Goal: Task Accomplishment & Management: Manage account settings

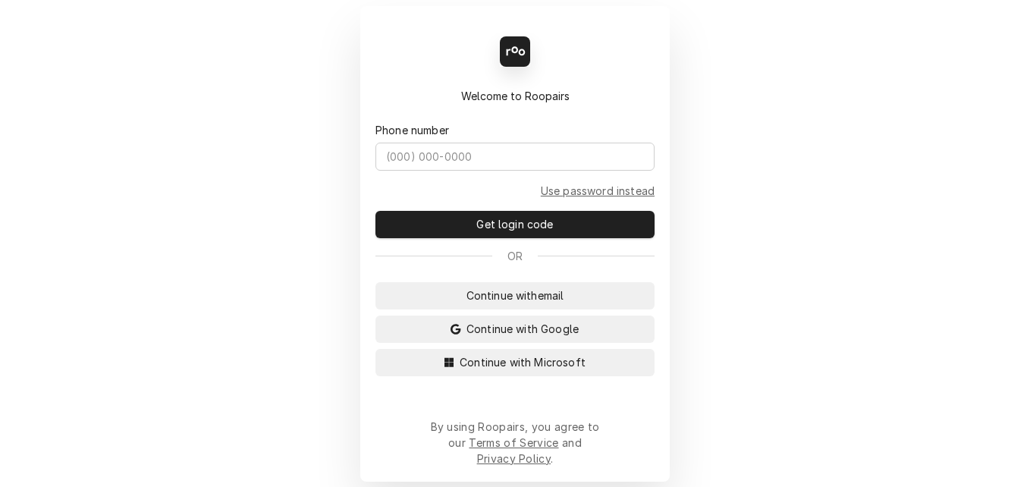
click at [350, 424] on div "Back Enter code Welcome to Roopairs Phone number Use password instead Get login…" at bounding box center [515, 243] width 1030 height 487
click at [508, 370] on span "Continue with Microsoft" at bounding box center [522, 362] width 132 height 16
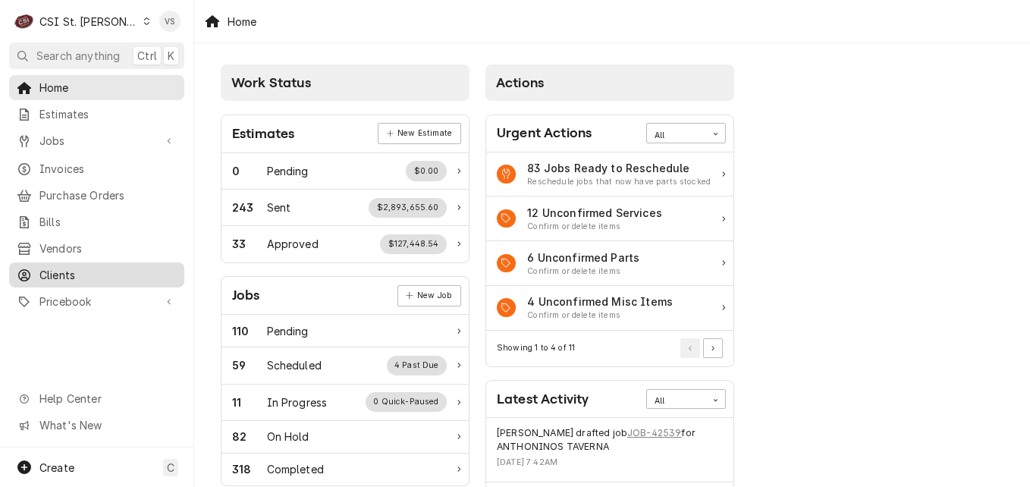
click at [72, 271] on span "Clients" at bounding box center [107, 275] width 137 height 16
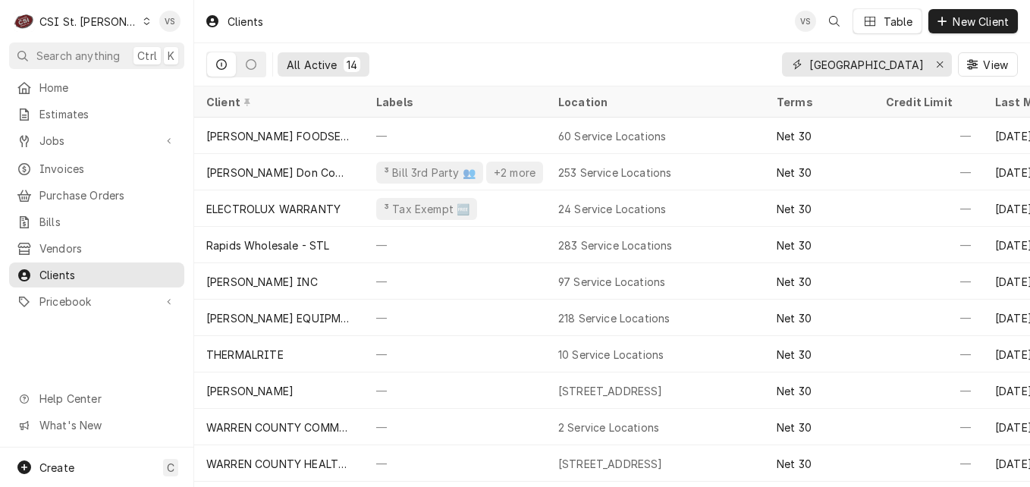
drag, startPoint x: 911, startPoint y: 61, endPoint x: 839, endPoint y: 63, distance: 72.8
click at [839, 63] on input "WARREN COUNTY" at bounding box center [866, 64] width 114 height 24
click at [811, 63] on input "WARREN COUNTY" at bounding box center [866, 64] width 114 height 24
click at [876, 64] on input "WARREN COUNTY" at bounding box center [866, 64] width 114 height 24
click at [911, 64] on input "WARREN COUNTY" at bounding box center [866, 64] width 114 height 24
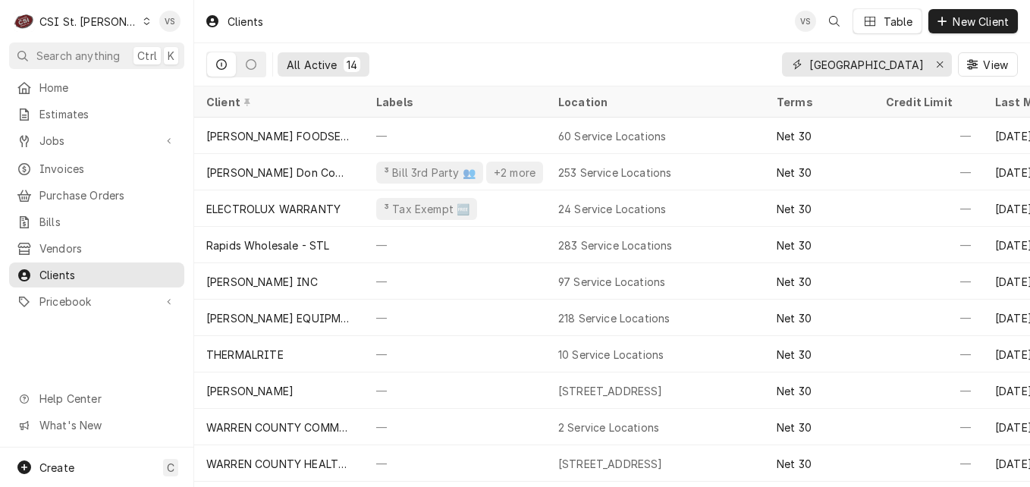
drag, startPoint x: 911, startPoint y: 64, endPoint x: 798, endPoint y: 64, distance: 112.2
click at [798, 64] on div "WARREN COUNTY" at bounding box center [867, 64] width 170 height 24
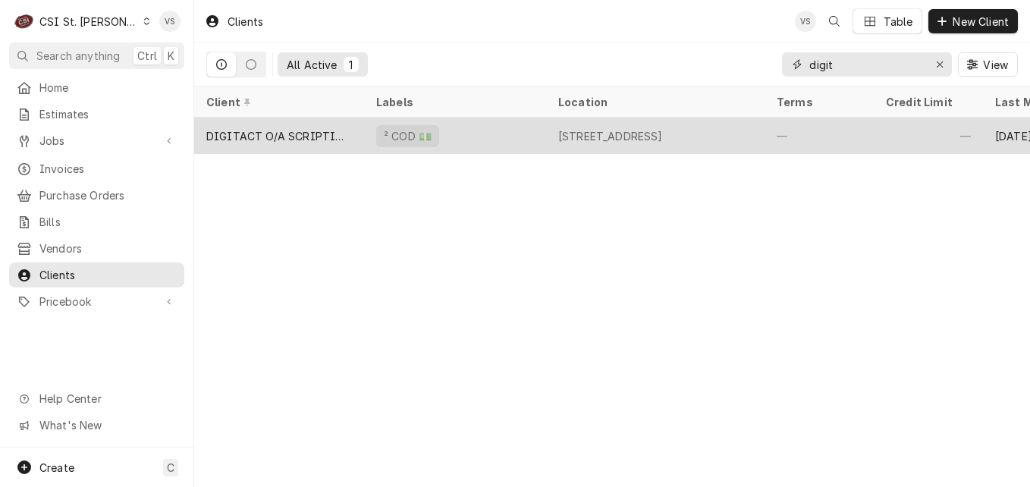
type input "digit"
click at [470, 127] on div "² COD 💵" at bounding box center [455, 136] width 182 height 36
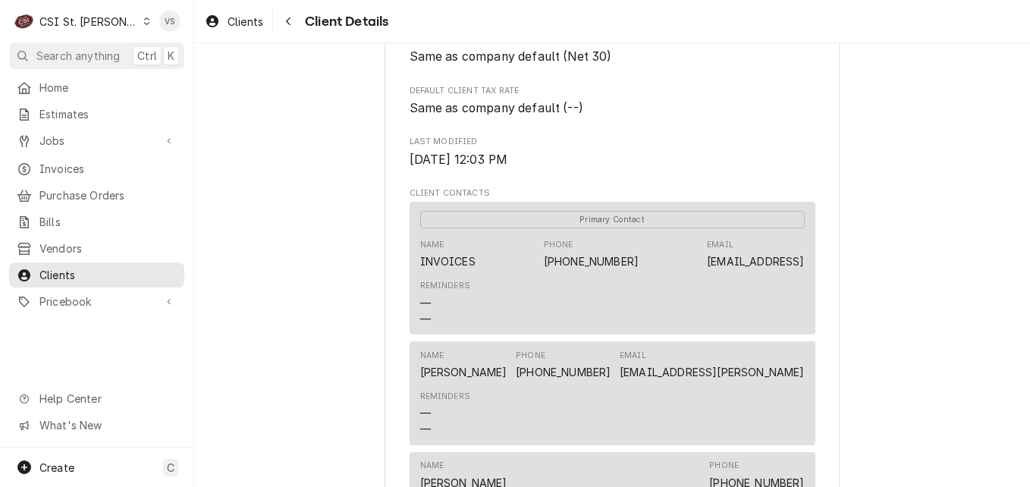
scroll to position [1061, 0]
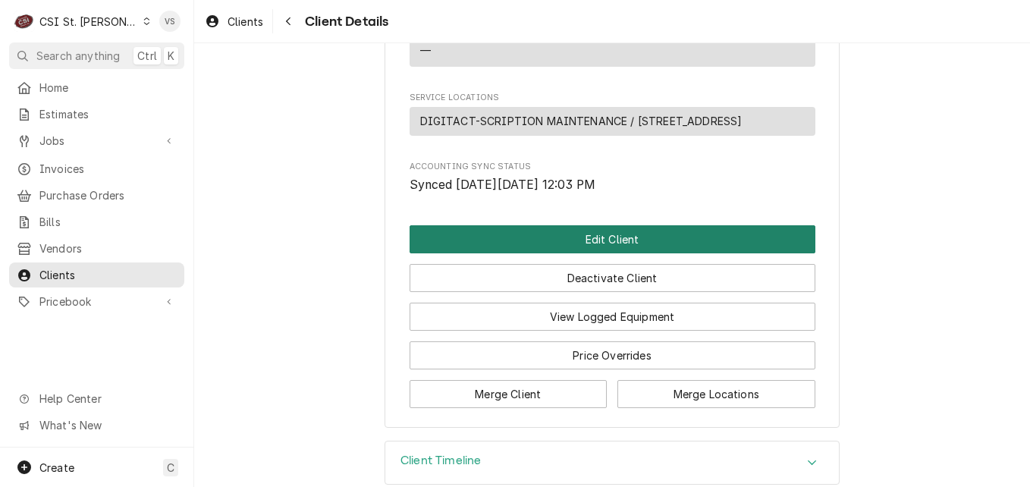
click at [552, 225] on button "Edit Client" at bounding box center [612, 239] width 406 height 28
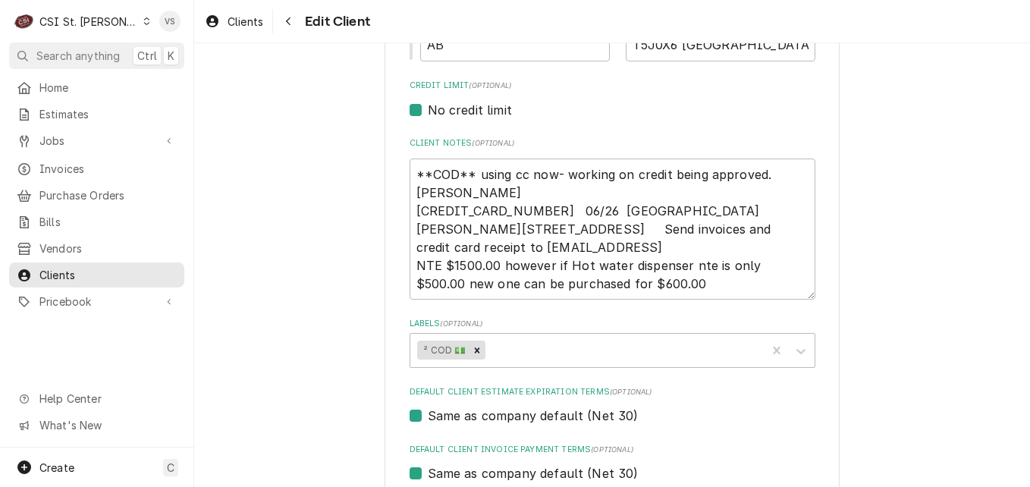
scroll to position [607, 0]
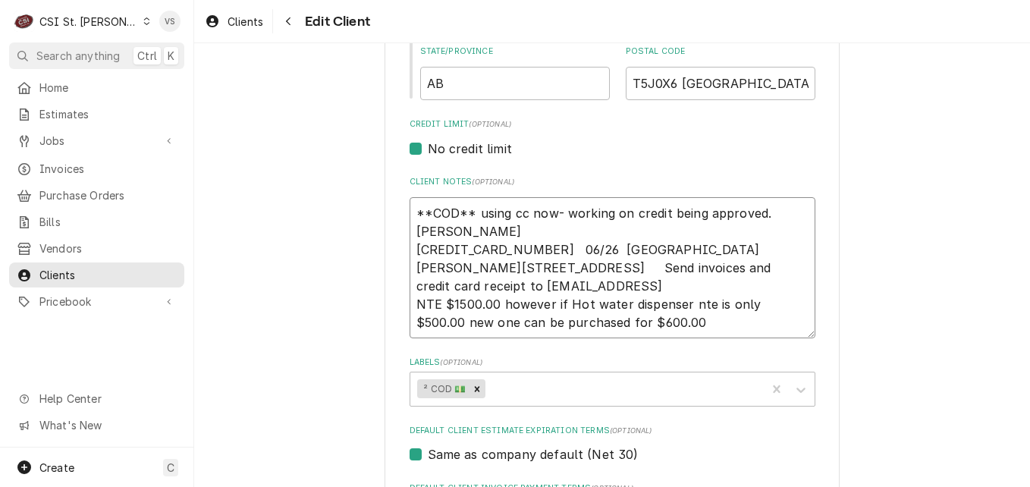
drag, startPoint x: 406, startPoint y: 212, endPoint x: 459, endPoint y: 222, distance: 53.2
click at [619, 219] on textarea "**COD** using cc now- working on credit being approved. [PERSON_NAME] [CREDIT_C…" at bounding box center [612, 267] width 406 height 141
drag, startPoint x: 410, startPoint y: 212, endPoint x: 695, endPoint y: 238, distance: 286.2
click at [695, 238] on textarea "**COD** using cc now- working on credit being approved. [PERSON_NAME] [CREDIT_C…" at bounding box center [612, 267] width 406 height 141
type textarea "x"
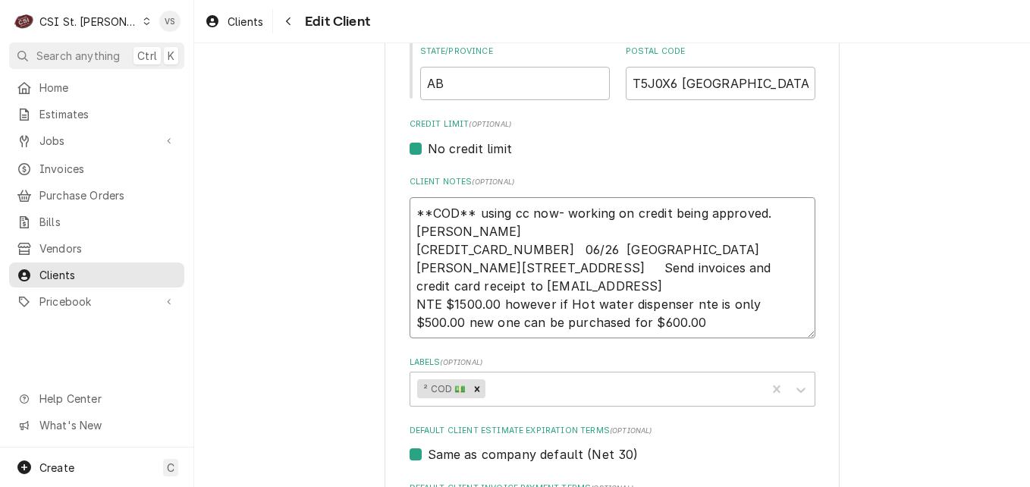
type textarea "P 5255160682633170 06/26 101 [PERSON_NAME] [STREET_ADDRESS] Send invoices and c…"
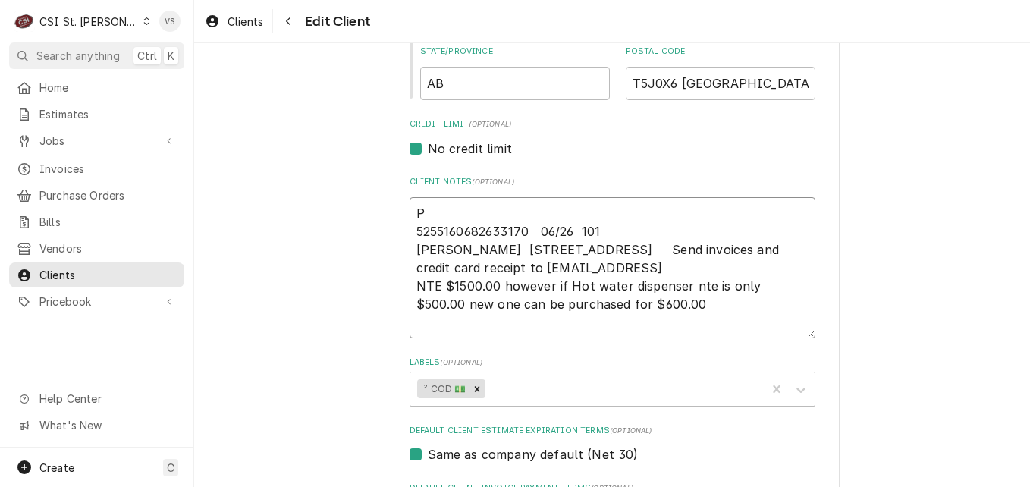
type textarea "x"
type textarea "Py 5255160682633170 06/26 101 [PERSON_NAME] [STREET_ADDRESS] Send invoices and …"
type textarea "x"
type textarea "Pya 5255160682633170 06/26 [GEOGRAPHIC_DATA][PERSON_NAME][STREET_ADDRESS] Send …"
type textarea "x"
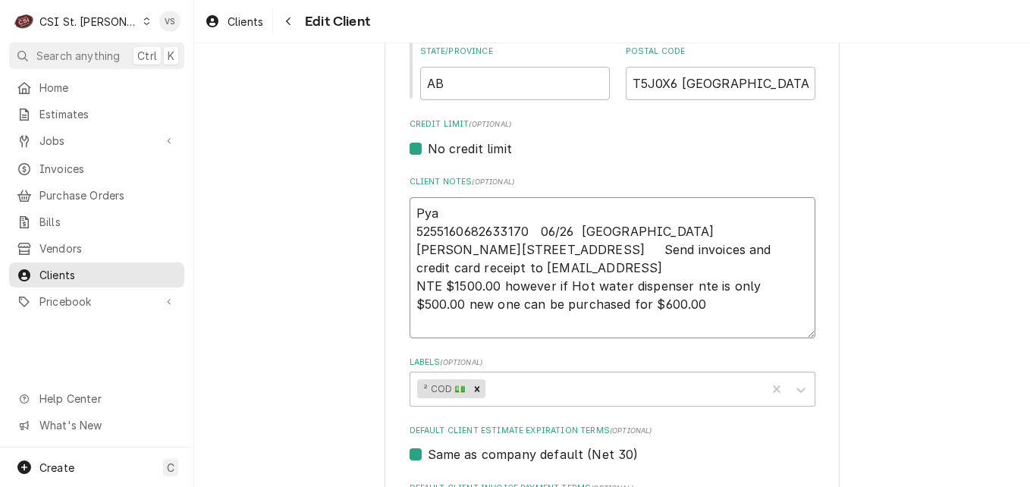
type textarea "Pyam 5255160682633170 06/26 [GEOGRAPHIC_DATA][PERSON_NAME][STREET_ADDRESS] Send…"
type textarea "x"
type textarea "Pyame 5255160682633170 06/26 [GEOGRAPHIC_DATA][PERSON_NAME][STREET_ADDRESS] Sen…"
type textarea "x"
type textarea "Pyam 5255160682633170 06/26 [GEOGRAPHIC_DATA][PERSON_NAME][STREET_ADDRESS] Send…"
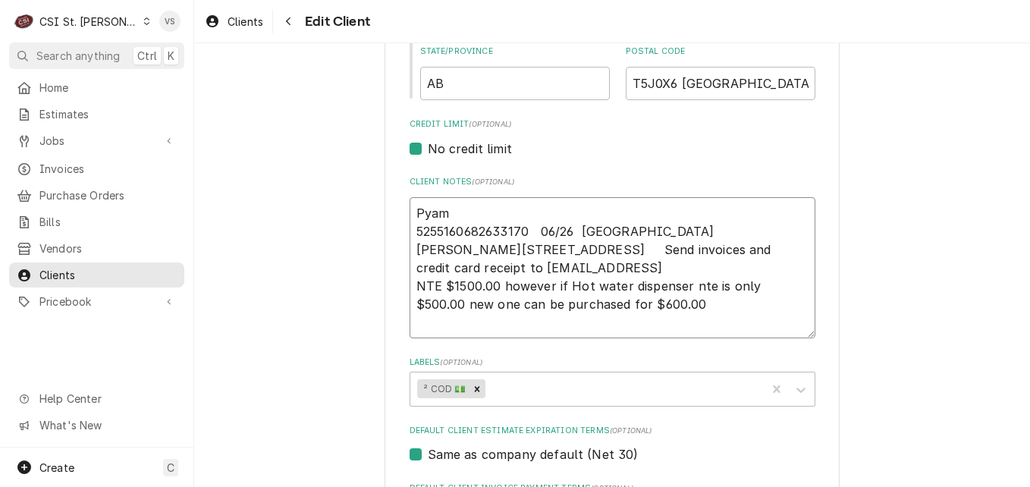
type textarea "x"
type textarea "Pya 5255160682633170 06/26 [GEOGRAPHIC_DATA][PERSON_NAME][STREET_ADDRESS] Send …"
type textarea "x"
type textarea "Py 5255160682633170 06/26 101 [PERSON_NAME] [STREET_ADDRESS] Send invoices and …"
type textarea "x"
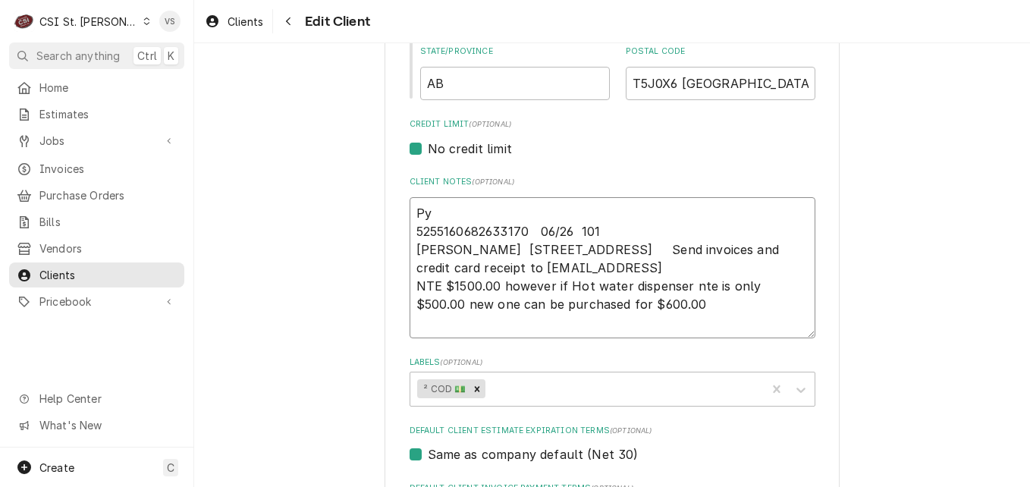
type textarea "P 5255160682633170 06/26 101 [PERSON_NAME] [STREET_ADDRESS] Send invoices and c…"
type textarea "x"
type textarea "Pa 5255160682633170 06/26 101 Kelly Bohne 10160 103 STREET NW Edmonton, AB T5J0…"
type textarea "x"
type textarea "Pay 5255160682633170 06/26 101 Kelly Bohne 10160 103 STREET NW Edmonton, AB T5J…"
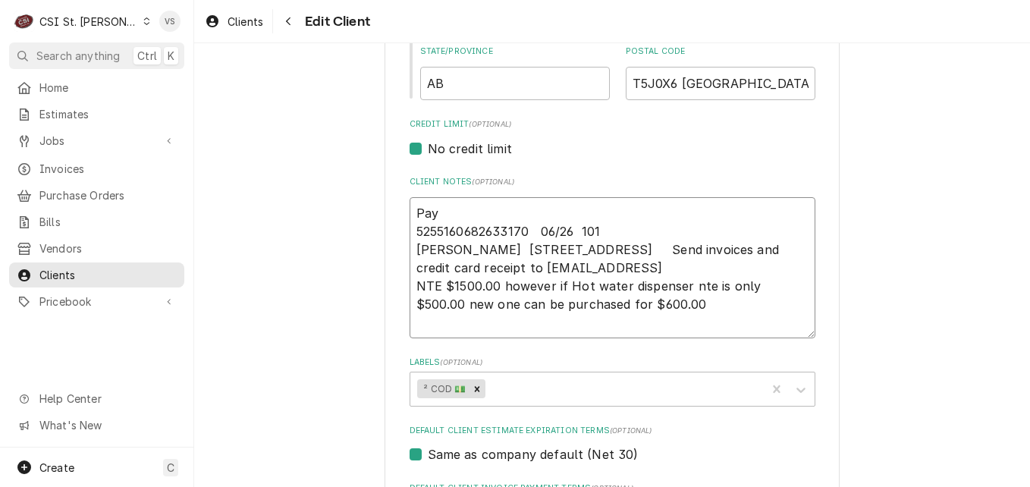
type textarea "x"
type textarea "Paym 5255160682633170 06/26 101 Kelly Bohne 10160 103 STREET NW Edmonton, AB T5…"
type textarea "x"
type textarea "Payme 5255160682633170 06/26 101 Kelly Bohne 10160 103 STREET NW Edmonton, AB T…"
type textarea "x"
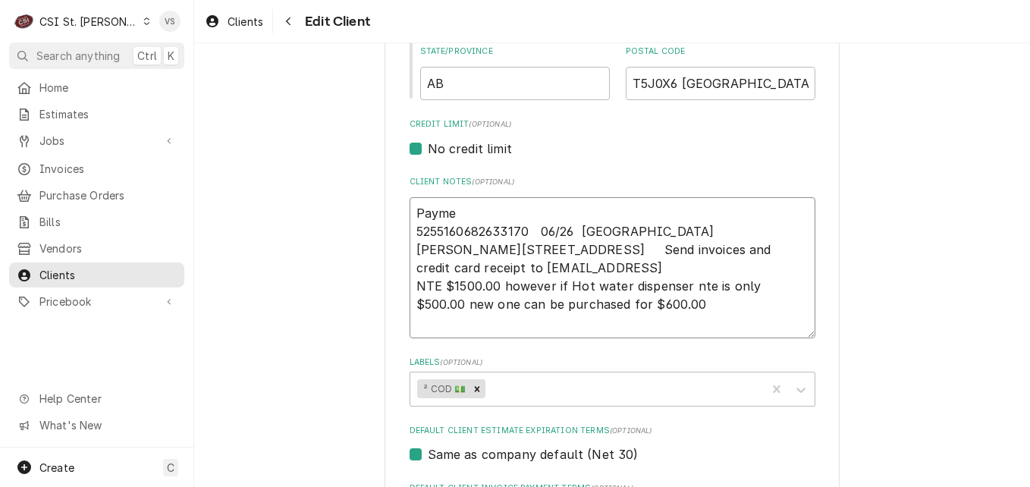
type textarea "Paymet 5255160682633170 06/26 101 Kelly Bohne 10160 103 STREET NW Edmonton, AB …"
type textarea "x"
type textarea "Paymetn 5255160682633170 06/26 101 Kelly Bohne 10160 103 STREET NW Edmonton, AB…"
type textarea "x"
type textarea "Paymet 5255160682633170 06/26 101 Kelly Bohne 10160 103 STREET NW Edmonton, AB …"
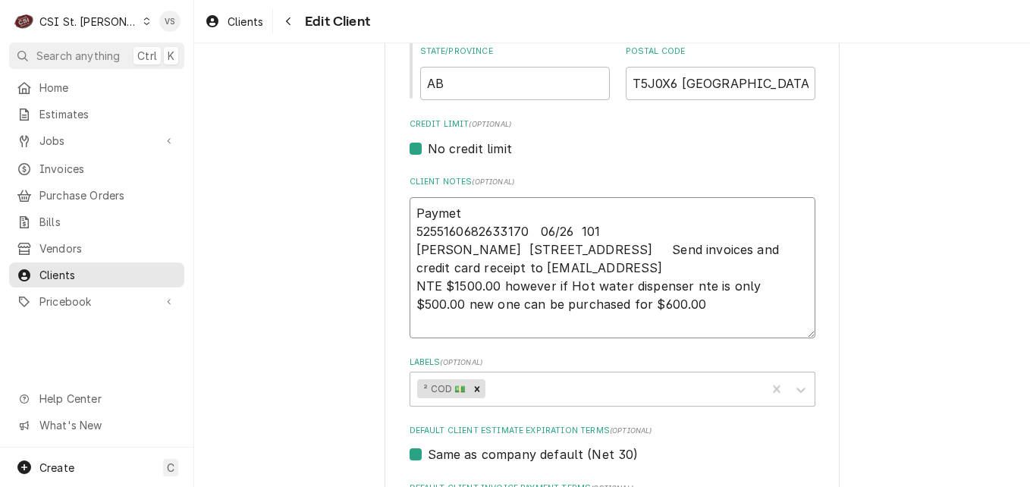
type textarea "x"
type textarea "Payme 5255160682633170 06/26 101 Kelly Bohne 10160 103 STREET NW Edmonton, AB T…"
type textarea "x"
type textarea "Paymen 5255160682633170 06/26 101 Kelly Bohne 10160 103 STREET NW Edmonton, AB …"
type textarea "x"
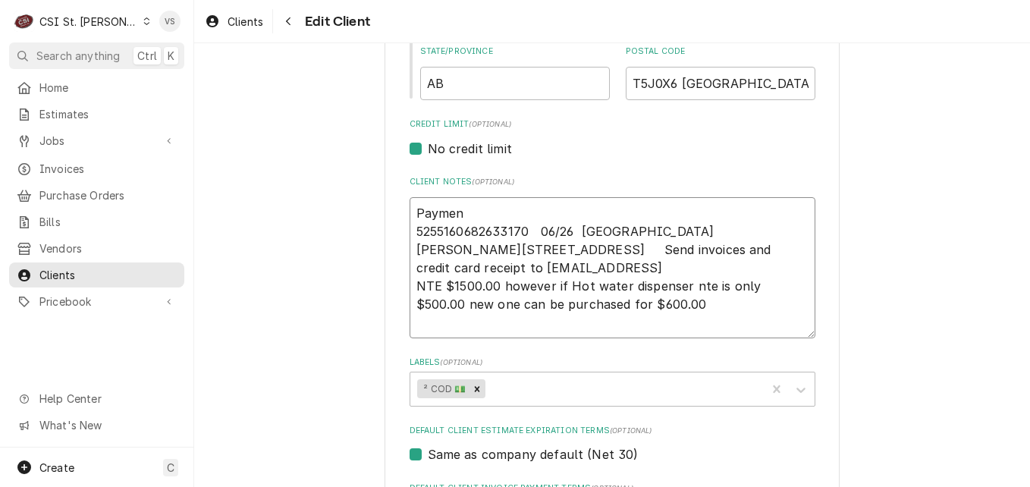
type textarea "Payment 5255160682633170 06/26 101 Kelly Bohne 10160 103 STREET NW Edmonton, AB…"
type textarea "x"
type textarea "Payment 5255160682633170 06/26 101 Kelly Bohne 10160 103 STREET NW Edmonton, AB…"
type textarea "x"
type textarea "Payment c 5255160682633170 06/26 101 Kelly Bohne 10160 103 STREET NW Edmonton, …"
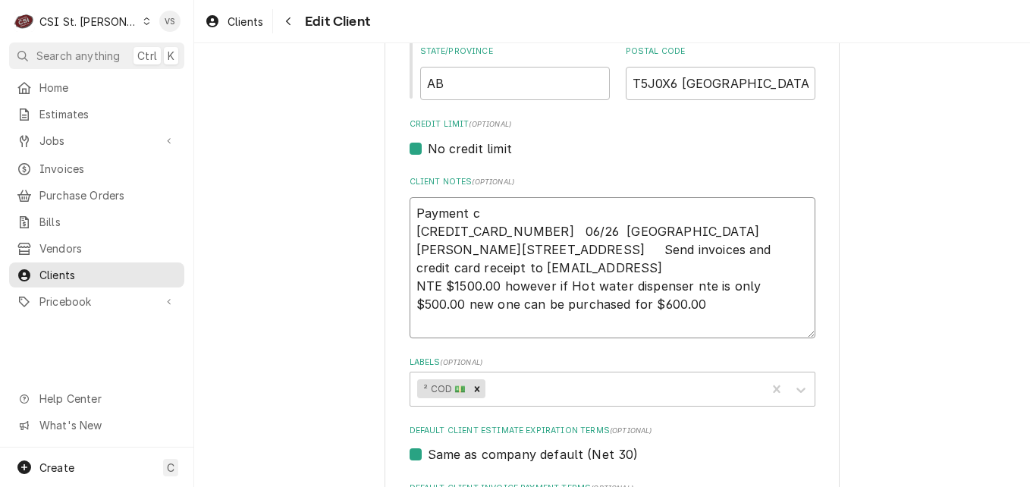
type textarea "x"
type textarea "Payment 5255160682633170 06/26 101 Kelly Bohne 10160 103 STREET NW Edmonton, AB…"
type textarea "x"
type textarea "Payment t 5255160682633170 06/26 101 Kelly Bohne 10160 103 STREET NW Edmonton, …"
type textarea "x"
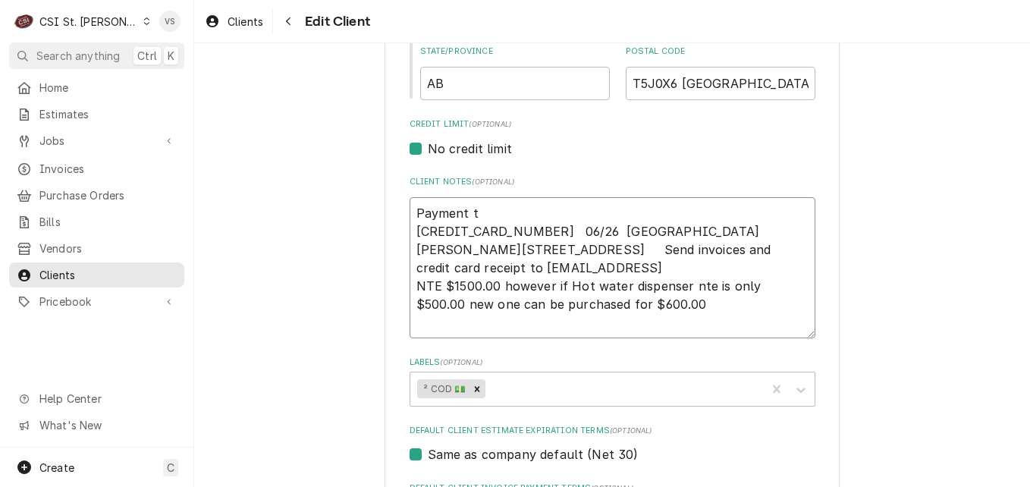
type textarea "Payment te 5255160682633170 06/26 101 Kelly Bohne 10160 103 STREET NW Edmonton,…"
type textarea "x"
type textarea "Payment ter 5255160682633170 06/26 101 Kelly Bohne 10160 103 STREET NW Edmonton…"
type textarea "x"
type textarea "Payment term 5255160682633170 06/26 101 Kelly Bohne 10160 103 STREET NW Edmonto…"
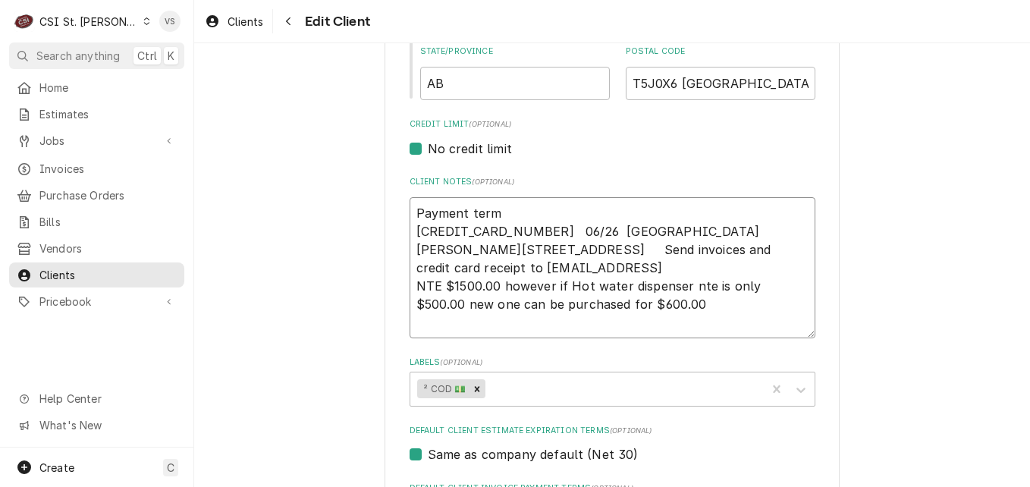
type textarea "x"
type textarea "Payment terms 5255160682633170 06/26 101 Kelly Bohne 10160 103 STREET NW Edmont…"
type textarea "x"
type textarea "Payment terms 5255160682633170 06/26 101 Kelly Bohne 10160 103 STREET NW Edmont…"
type textarea "x"
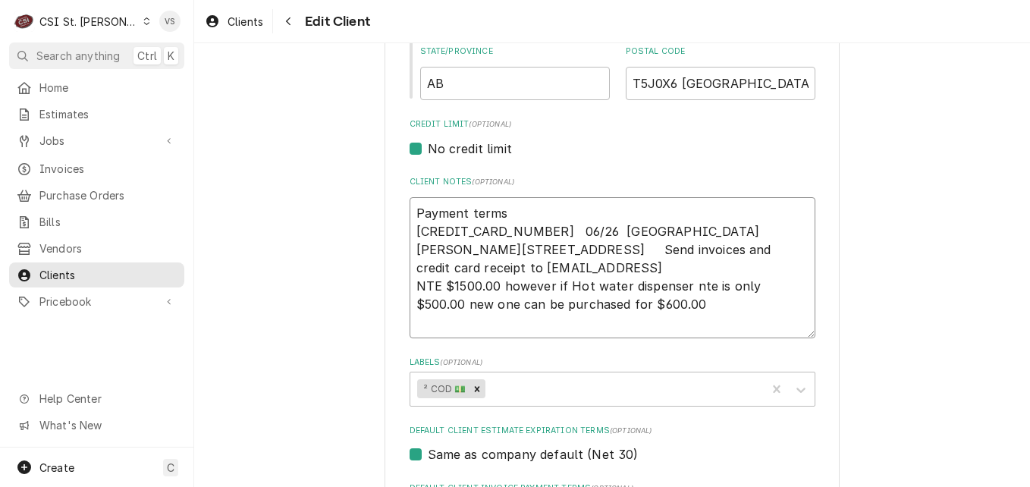
type textarea "Payment terms h 5255160682633170 06/26 101 Kelly Bohne 10160 103 STREET NW Edmo…"
type textarea "x"
type textarea "Payment terms ha 5255160682633170 06/26 101 Kelly Bohne 10160 103 STREET NW Edm…"
type textarea "x"
type textarea "Payment terms hav 5255160682633170 06/26 101 Kelly Bohne 10160 103 STREET NW Ed…"
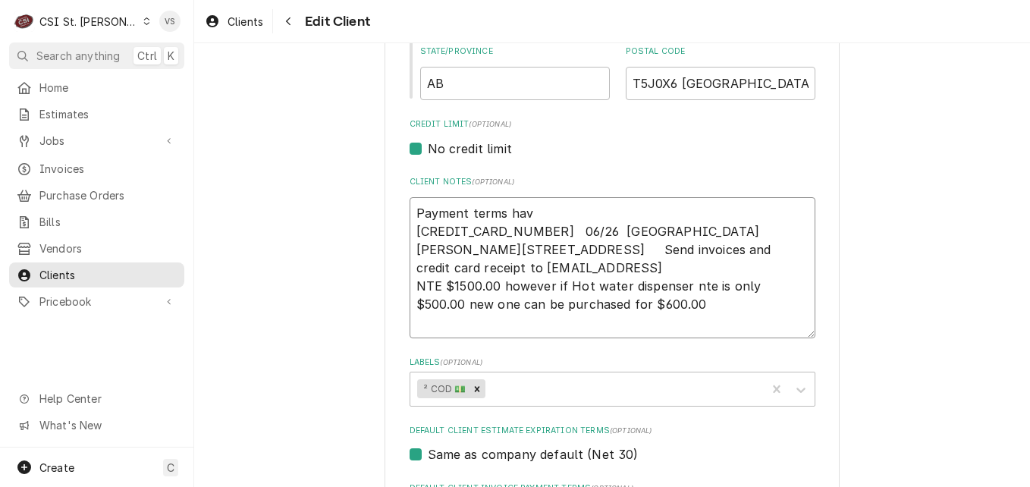
type textarea "x"
type textarea "Payment terms have 5255160682633170 06/26 101 Kelly Bohne 10160 103 STREET NW E…"
type textarea "x"
type textarea "Payment terms have 5255160682633170 06/26 101 Kelly Bohne 10160 103 STREET NW E…"
type textarea "x"
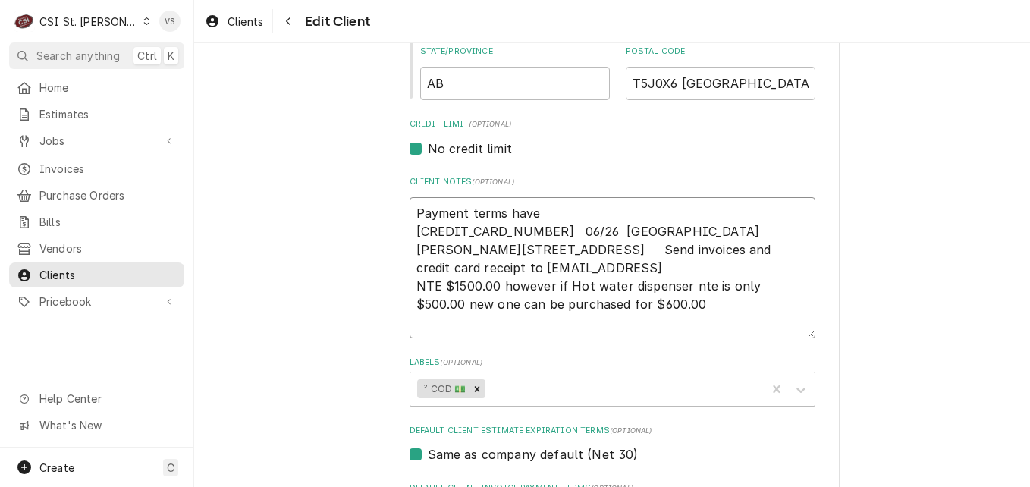
type textarea "Payment terms have b 5255160682633170 06/26 101 Kelly Bohne 10160 103 STREET NW…"
type textarea "x"
type textarea "Payment terms have be 5255160682633170 06/26 101 Kelly Bohne 10160 103 STREET N…"
type textarea "x"
type textarea "Payment terms have bee 5255160682633170 06/26 101 Kelly Bohne 10160 103 STREET …"
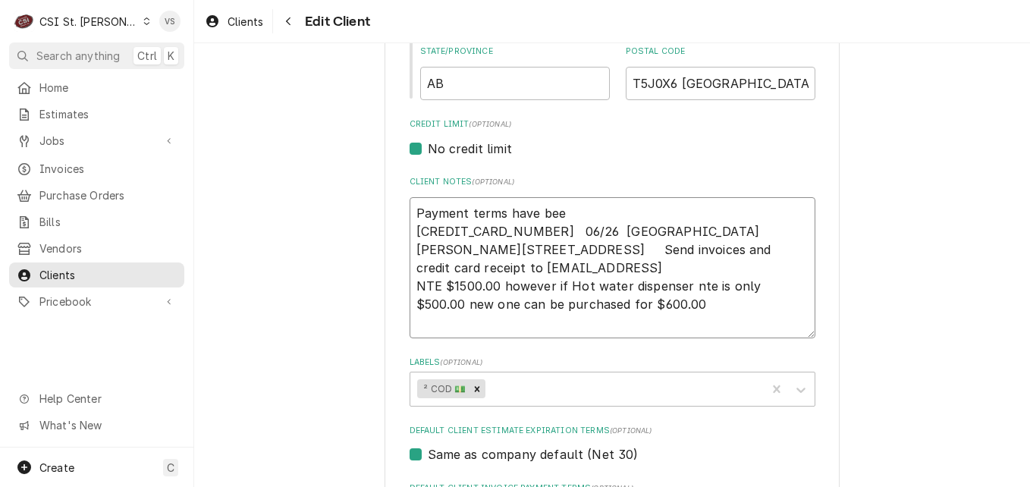
type textarea "x"
type textarea "Payment terms have been 5255160682633170 06/26 101 Kelly Bohne 10160 103 STREET…"
type textarea "x"
type textarea "Payment terms have been 5255160682633170 06/26 101 Kelly Bohne 10160 103 STREET…"
type textarea "x"
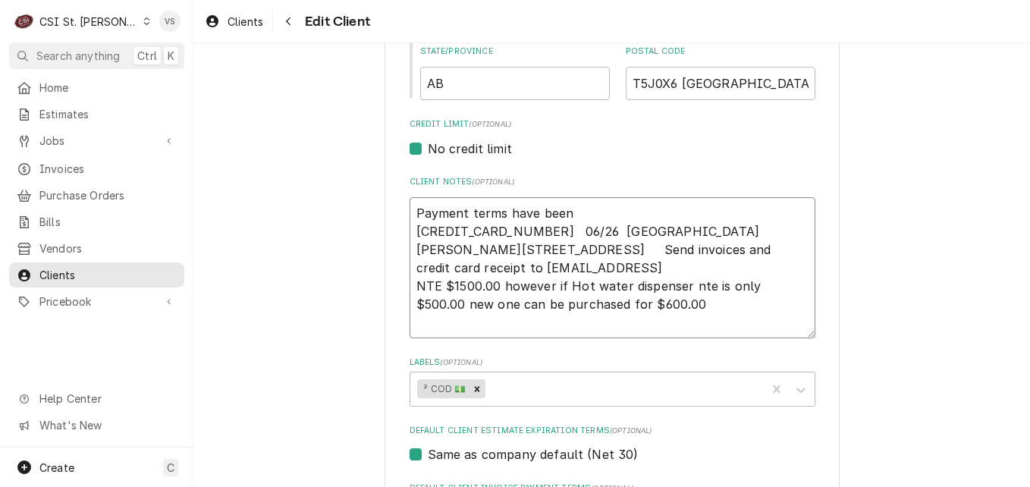
type textarea "Payment terms have been a 5255160682633170 06/26 101 Kelly Bohne 10160 103 STRE…"
type textarea "x"
type textarea "Payment terms have been ap 5255160682633170 06/26 101 Kelly Bohne 10160 103 STR…"
type textarea "x"
type textarea "Payment terms have been app 5255160682633170 06/26 101 Kelly Bohne 10160 103 ST…"
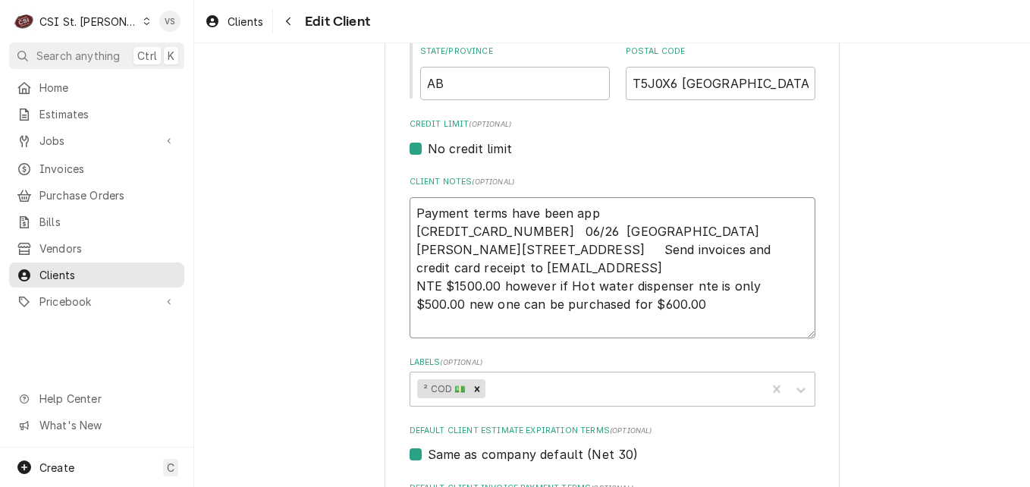
type textarea "x"
type textarea "Payment terms have been appr 5255160682633170 06/26 101 Kelly Bohne 10160 103 S…"
type textarea "x"
type textarea "Payment terms have been appro 5255160682633170 06/26 101 Kelly Bohne 10160 103 …"
type textarea "x"
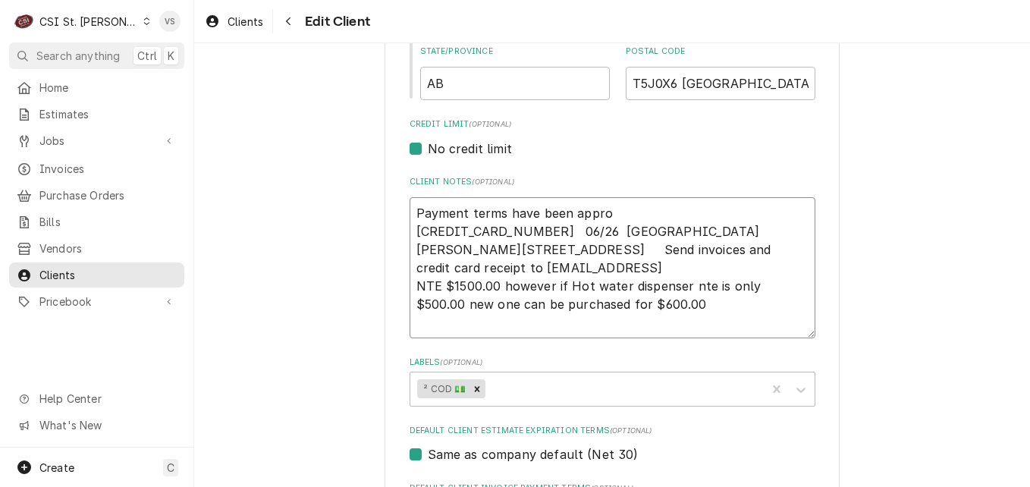
type textarea "Payment terms have been approv 5255160682633170 06/26 101 Kelly Bohne 10160 103…"
type textarea "x"
type textarea "Payment terms have been approve 5255160682633170 06/26 101 Kelly Bohne 10160 10…"
type textarea "x"
type textarea "Payment terms have been approved 5255160682633170 06/26 101 Kelly Bohne 10160 1…"
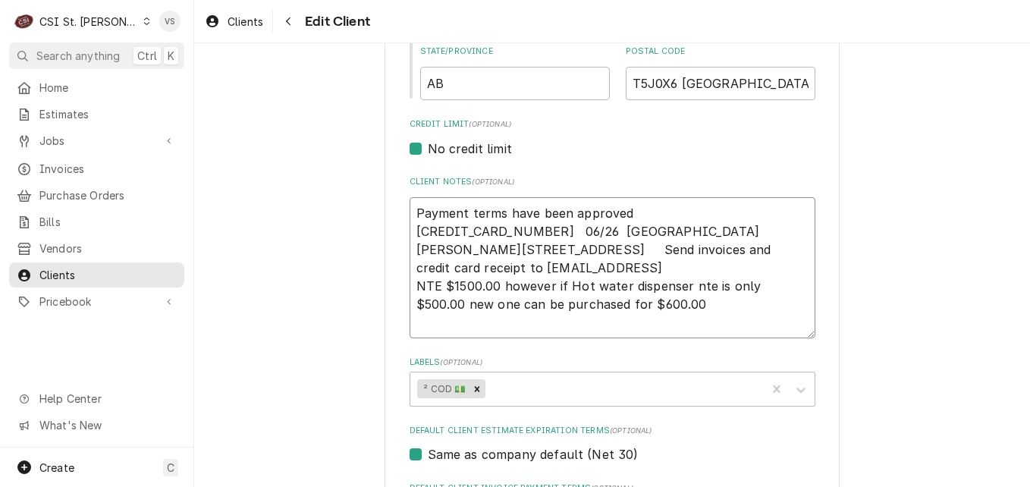
type textarea "x"
type textarea "Payment terms have been approved 5255160682633170 06/26 101 Kelly Bohne 10160 1…"
type textarea "x"
type textarea "Payment terms have been approved 5255160682633170 06/26 101 Kelly Bohne 10160 1…"
type textarea "x"
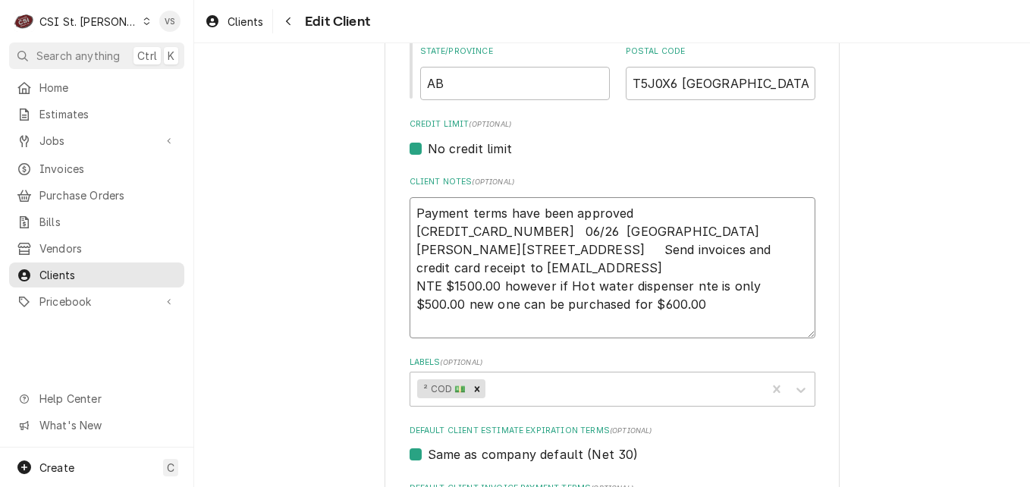
type textarea "Payment terms have been approved V 5255160682633170 06/26 101 Kelly Bohne 10160…"
type textarea "x"
type textarea "Payment terms have been approved Vi 5255160682633170 06/26 101 Kelly Bohne 1016…"
type textarea "x"
type textarea "Payment terms have been approved Vic 5255160682633170 06/26 101 Kelly Bohne 101…"
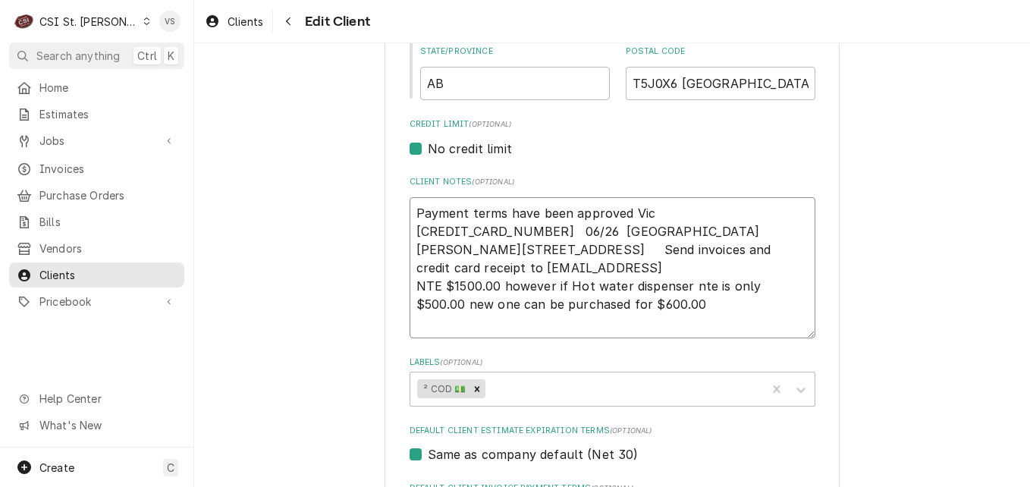
type textarea "x"
type textarea "Payment terms have been approved Vick 5255160682633170 06/26 101 Kelly Bohne 10…"
type textarea "x"
click at [412, 251] on textarea "Payment terms have been approved Vicky 5255160682633170 06/26 101 Kelly Bohne 1…" at bounding box center [612, 267] width 406 height 141
drag, startPoint x: 408, startPoint y: 230, endPoint x: 638, endPoint y: 289, distance: 237.8
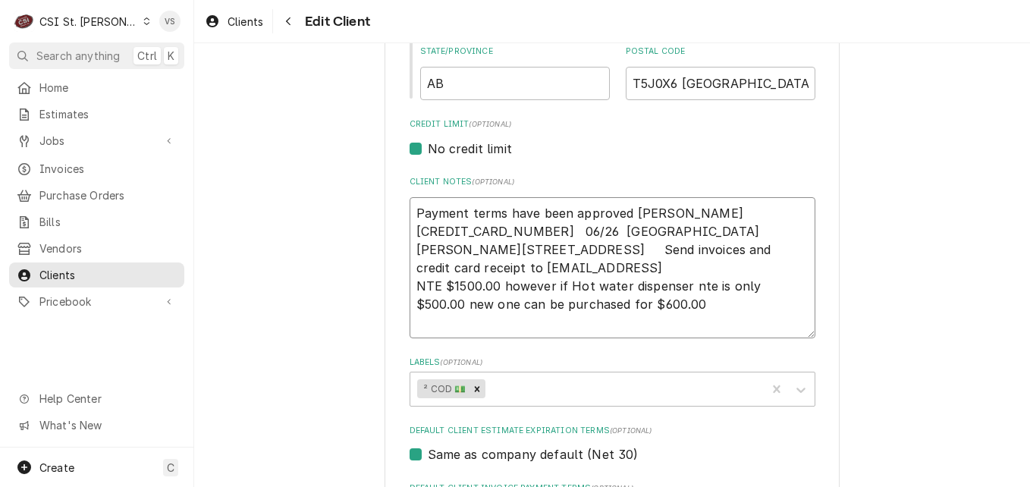
click at [638, 289] on textarea "Payment terms have been approved Vicky 5255160682633170 06/26 101 Kelly Bohne 1…" at bounding box center [612, 267] width 406 height 141
type textarea "Payment terms have been approved Vicky 5255160682633170 06/26 101 Kelly Bohne 1…"
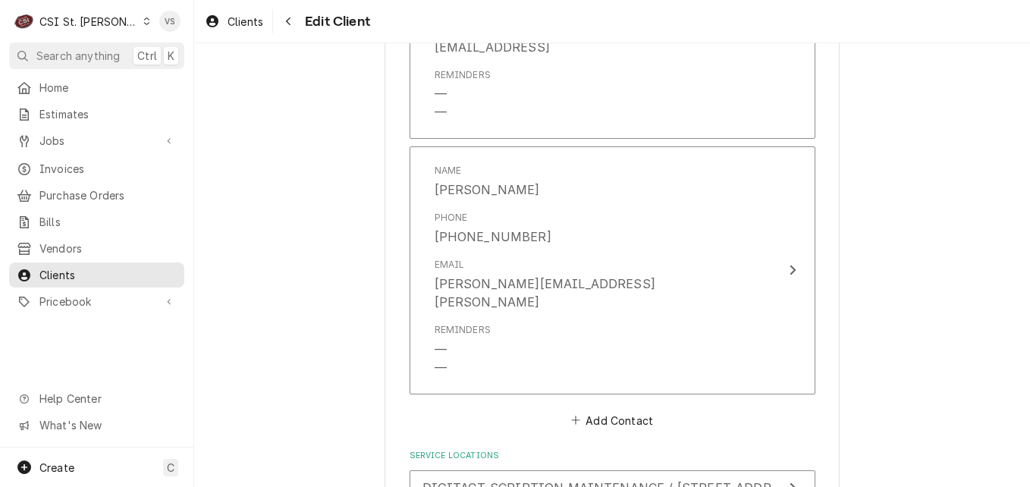
scroll to position [1562, 0]
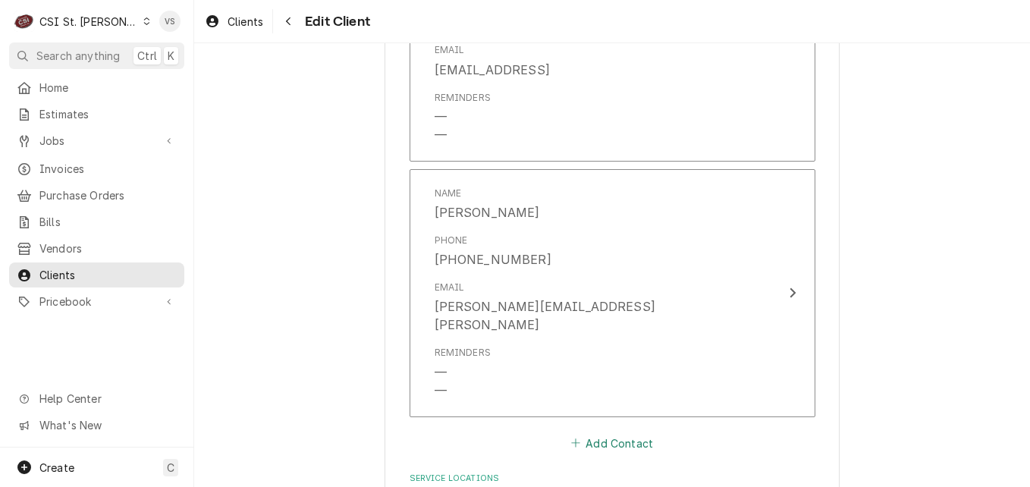
click at [607, 432] on button "Add Contact" at bounding box center [611, 442] width 87 height 21
type textarea "x"
click at [460, 456] on input "Business Name" at bounding box center [612, 472] width 374 height 33
type input "q"
type input "ESTIMATES"
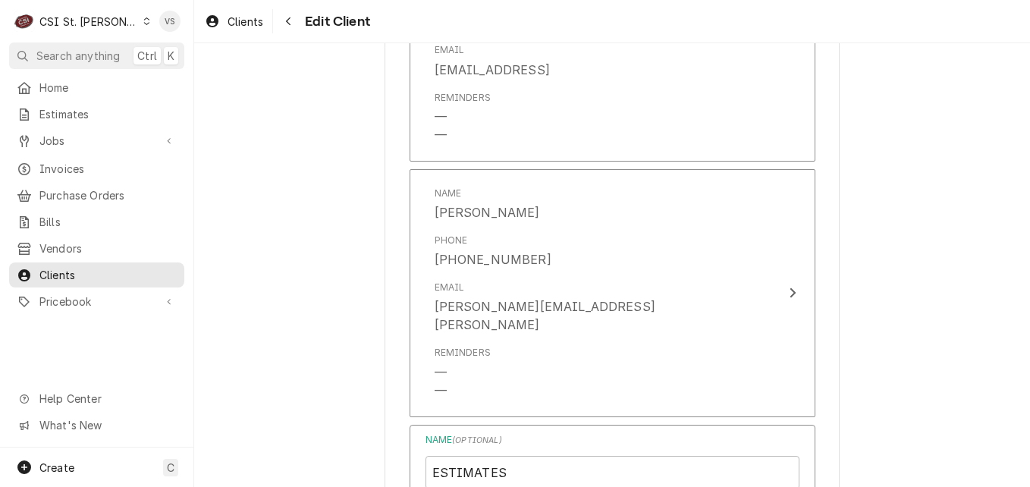
scroll to position [1828, 0]
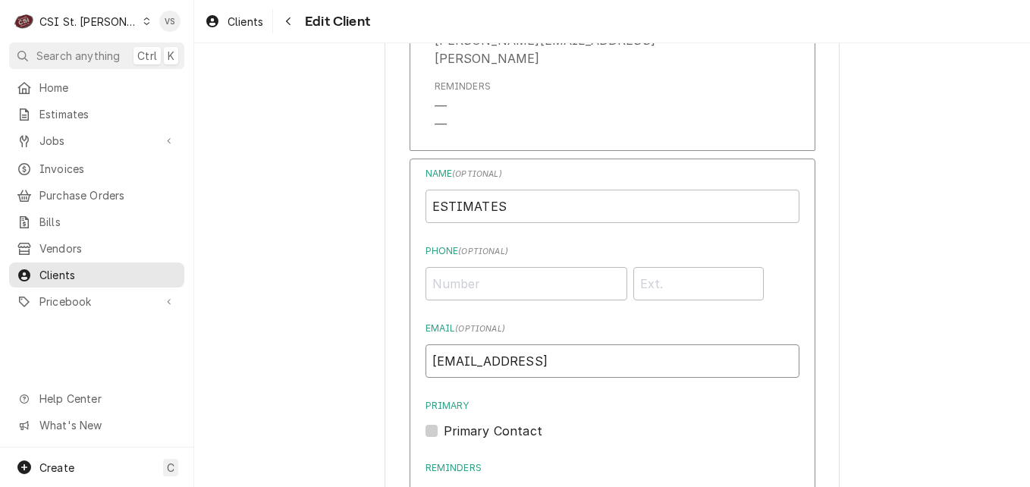
drag, startPoint x: 624, startPoint y: 340, endPoint x: 423, endPoint y: 341, distance: 200.9
click at [425, 344] on input "MAINTENANCE@SCRIPTION.AI" at bounding box center [612, 360] width 374 height 33
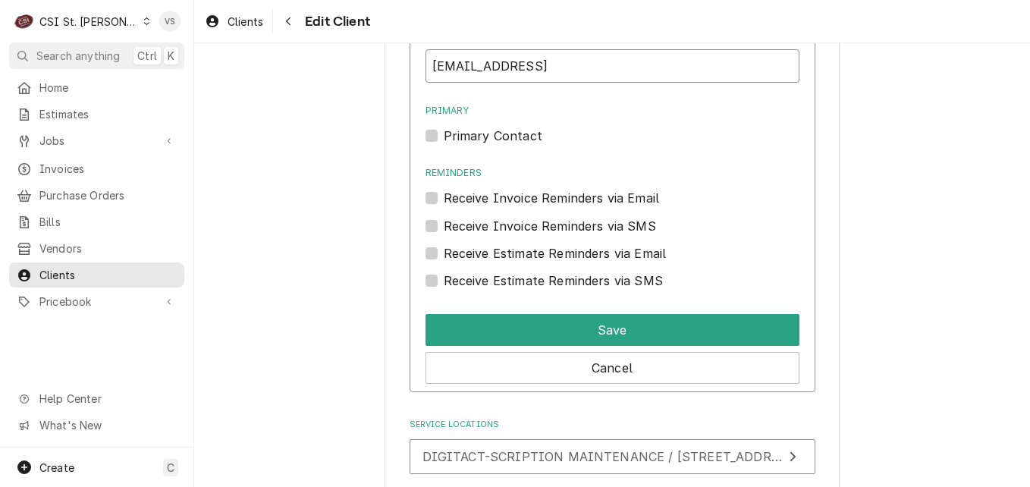
scroll to position [2131, 0]
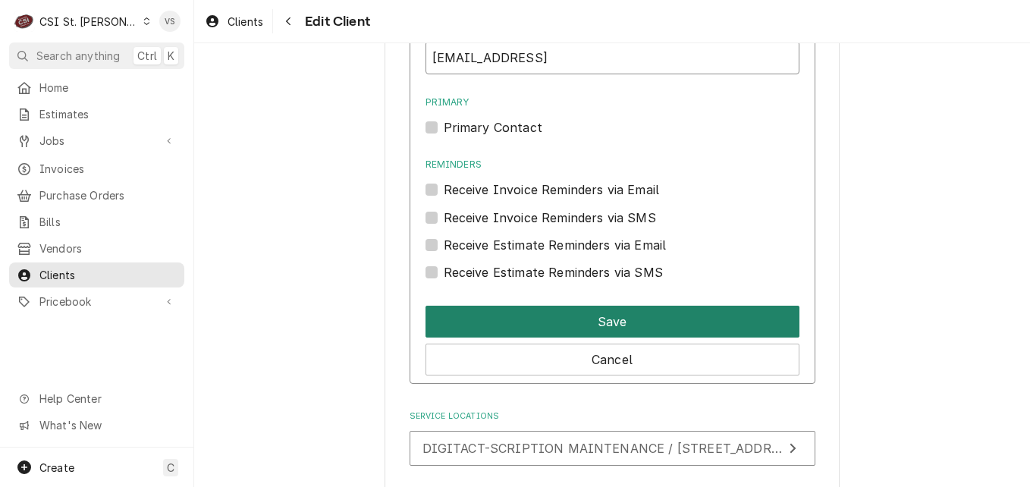
type input "MAINTENANCE@SCRIPTION.AI"
click at [555, 308] on button "Save" at bounding box center [612, 322] width 374 height 32
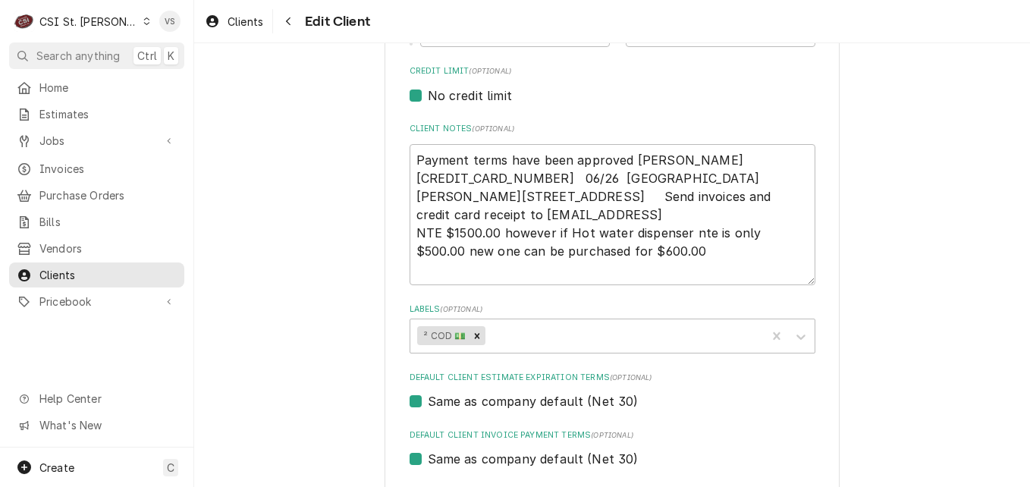
scroll to position [682, 0]
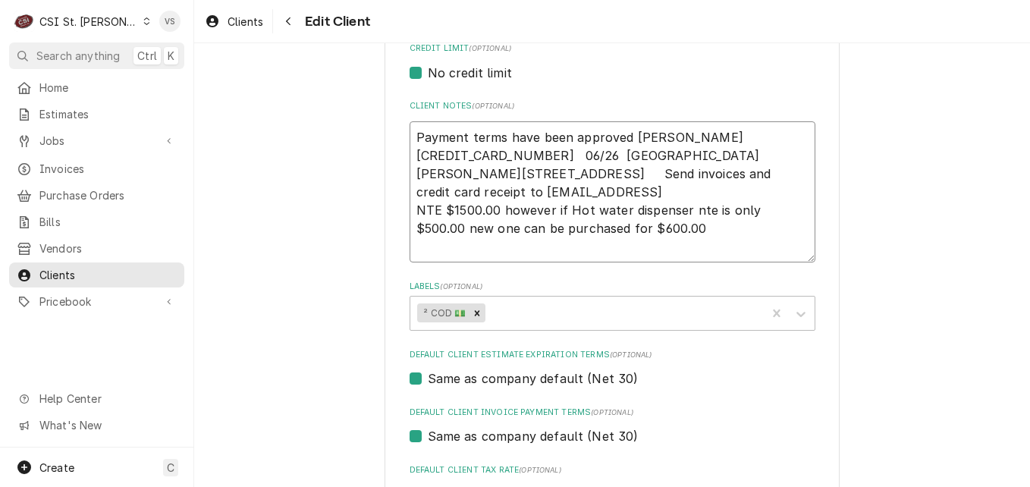
drag, startPoint x: 411, startPoint y: 155, endPoint x: 465, endPoint y: 193, distance: 65.4
click at [465, 193] on textarea "Payment terms have been approved Vicky 5255160682633170 06/26 101 Kelly Bohne 1…" at bounding box center [612, 191] width 406 height 141
type textarea "x"
type textarea "Payment terms have been approved Vicky Send invoices and credit card receipt to…"
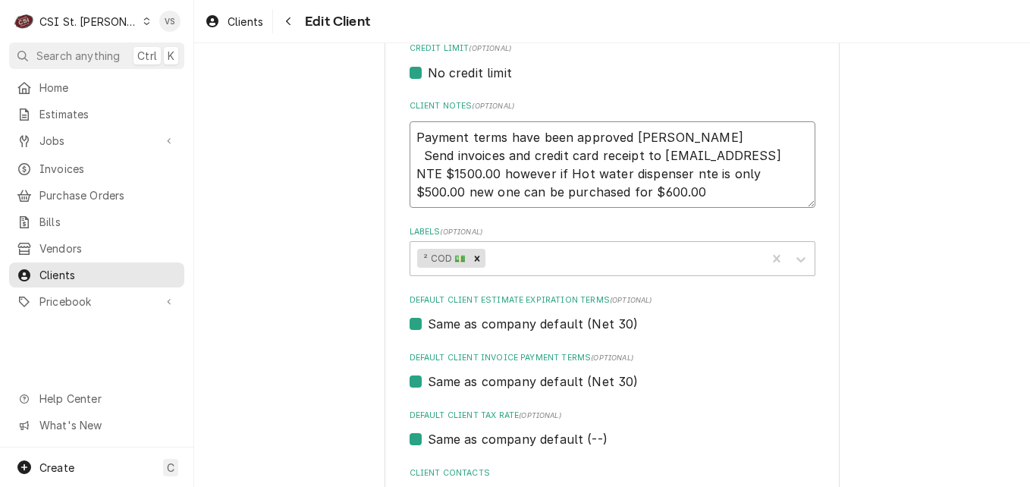
drag, startPoint x: 503, startPoint y: 155, endPoint x: 648, endPoint y: 156, distance: 145.6
click at [648, 156] on textarea "Payment terms have been approved Vicky Send invoices and credit card receipt to…" at bounding box center [612, 164] width 406 height 86
type textarea "x"
type textarea "Payment terms have been approved Vicky Send invoices Claims@scription.ai NTE $1…"
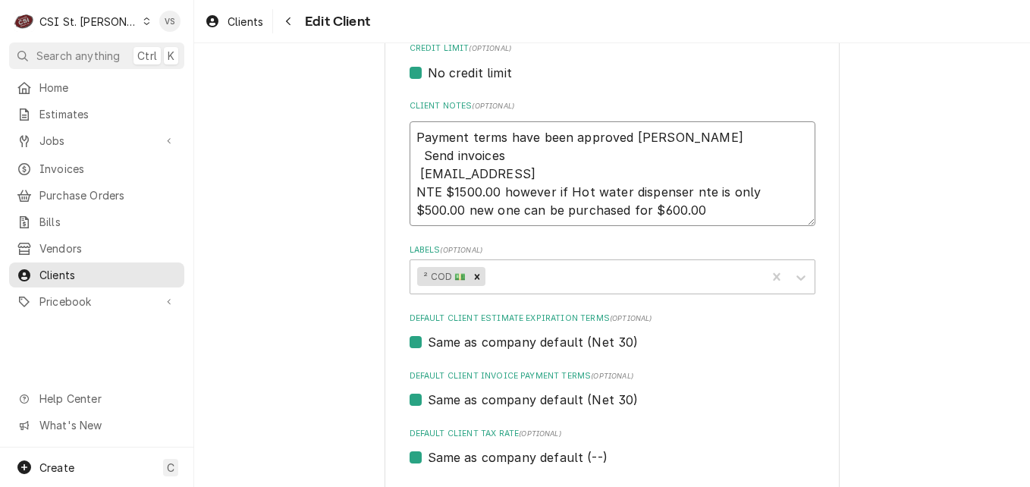
click at [412, 171] on textarea "Payment terms have been approved Vicky Send invoices Claims@scription.ai NTE $1…" at bounding box center [612, 173] width 406 height 105
type textarea "x"
type textarea "Payment terms have been approved Vicky Send invoices Claims@scription.ai NTE $1…"
type textarea "x"
type textarea "Payment terms have been approved Vicky Send invoices Claims@scription.ai NTE $1…"
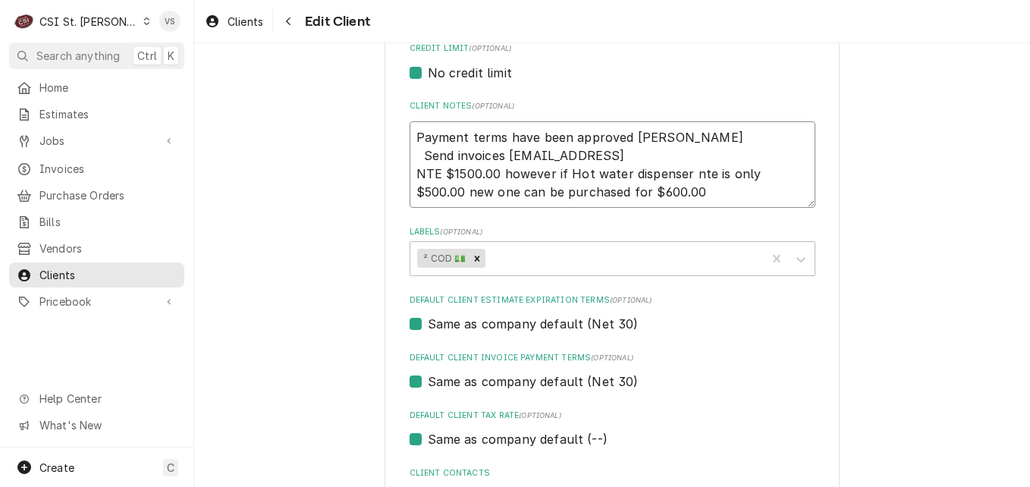
type textarea "x"
type textarea "Payment terms have been approved Vicky Send invoices Claims@scription.ai NTE $1…"
type textarea "x"
type textarea "Payment terms have been approved Vicky Send invoices Claims@scription.ai NTE $1…"
type textarea "x"
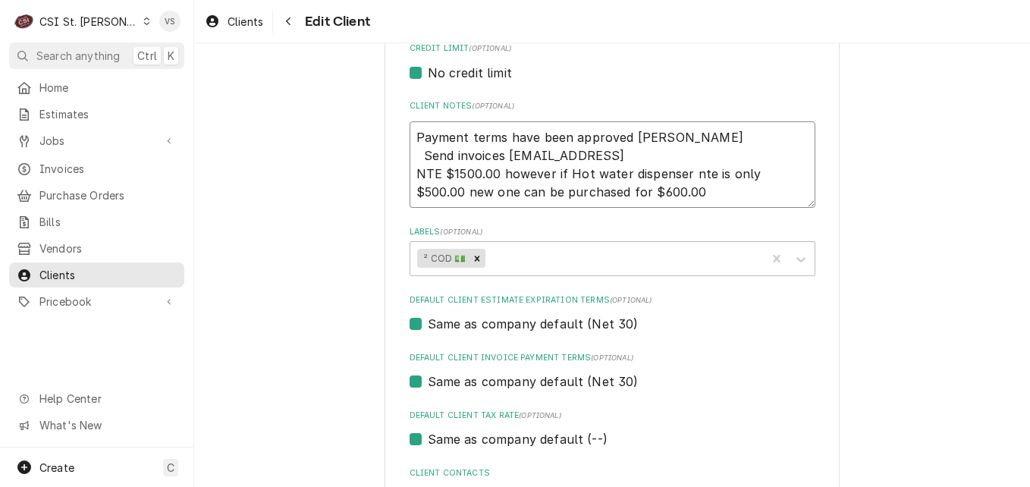
type textarea "Payment terms have been approved Vicky Send invoices TClaims@scription.ai NTE $…"
type textarea "x"
type textarea "Payment terms have been approved Vicky Send invoices TOClaims@scription.ai NTE …"
type textarea "x"
type textarea "Payment terms have been approved Vicky Send invoices TO Claims@scription.ai NTE…"
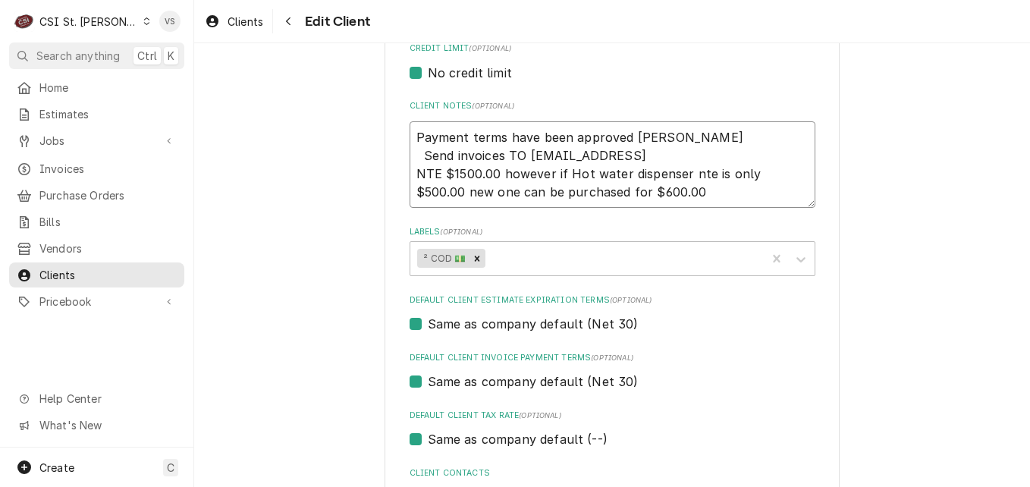
type textarea "x"
type textarea "Payment terms have been approved Vicky Send invoices TOClaims@scription.ai NTE …"
type textarea "x"
type textarea "Payment terms have been approved Vicky Send invoices TClaims@scription.ai NTE $…"
type textarea "x"
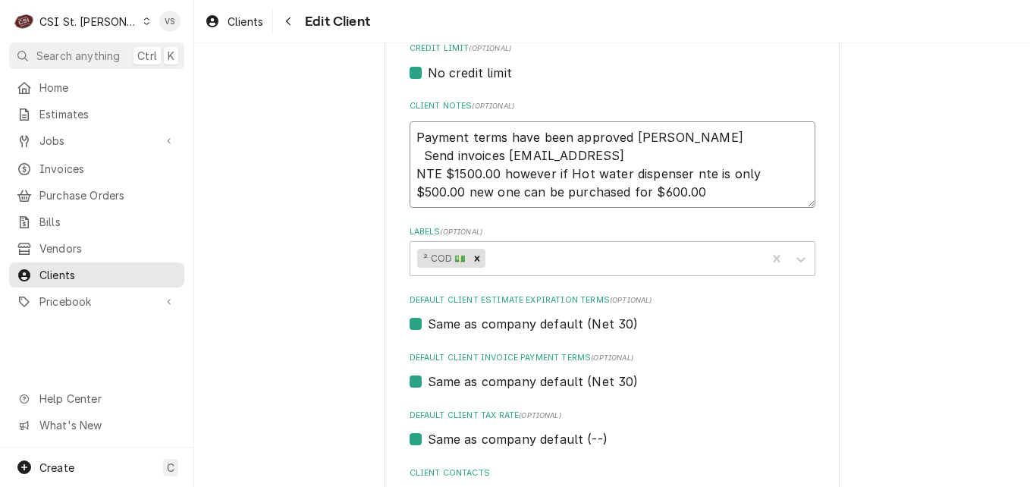
type textarea "Payment terms have been approved Vicky Send invoices Claims@scription.ai NTE $1…"
type textarea "x"
type textarea "Payment terms have been approved Vicky Send invoices tClaims@scription.ai NTE $…"
type textarea "x"
type textarea "Payment terms have been approved Vicky Send invoices toClaims@scription.ai NTE …"
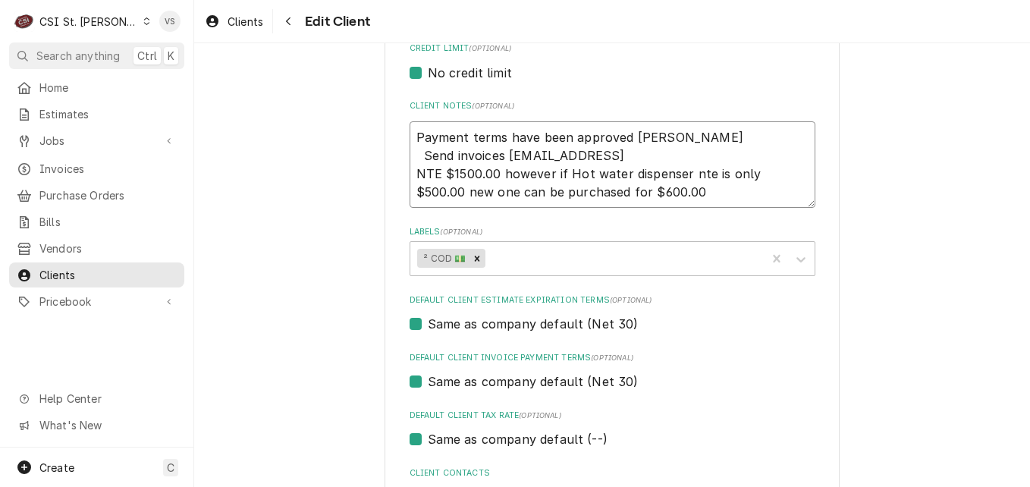
type textarea "x"
type textarea "Payment terms have been approved Vicky Send invoices to Claims@scription.ai NTE…"
click at [654, 156] on textarea "Payment terms have been approved Vicky Send invoices to Claims@scription.ai NTE…" at bounding box center [612, 164] width 406 height 86
type textarea "x"
type textarea "Payment terms have been approved Vicky Send invoices to Claims@scription.ai NTE…"
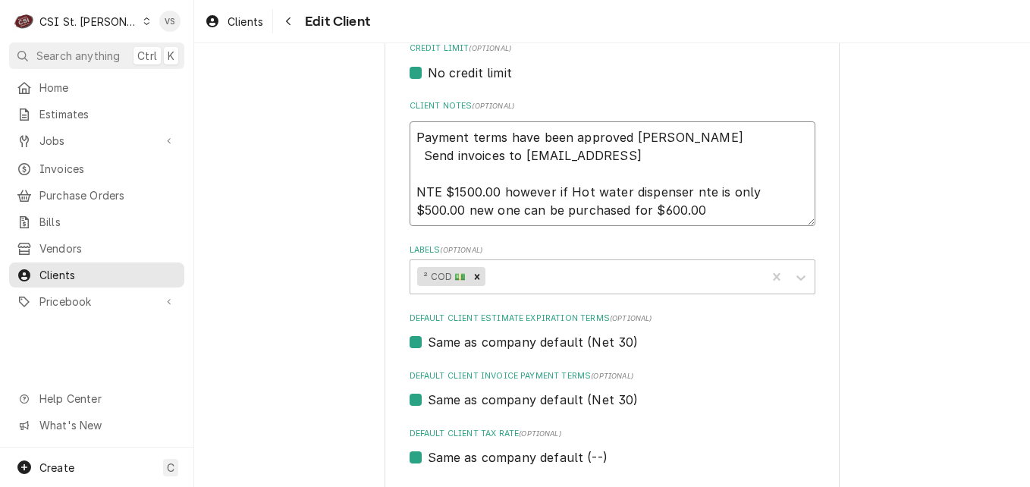
type textarea "x"
type textarea "Payment terms have been approved Vicky Send invoices to Claims@scription.ai S N…"
type textarea "x"
type textarea "Payment terms have been approved Vicky Send invoices to Claims@scription.ai Se …"
type textarea "x"
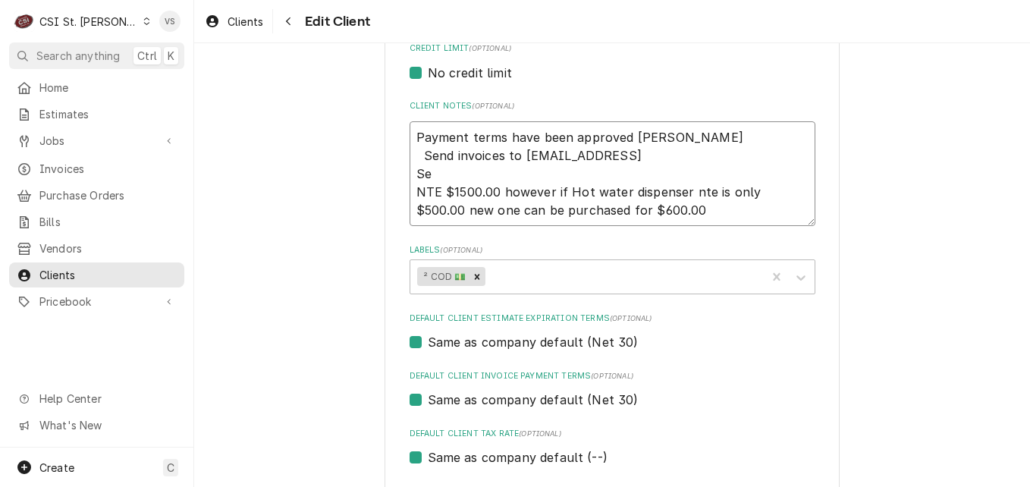
type textarea "Payment terms have been approved Vicky Send invoices to Claims@scription.ai Sen…"
type textarea "x"
type textarea "Payment terms have been approved Vicky Send invoices to Claims@scription.ai Sen…"
type textarea "x"
type textarea "Payment terms have been approved Vicky Send invoices to Claims@scription.ai Sen…"
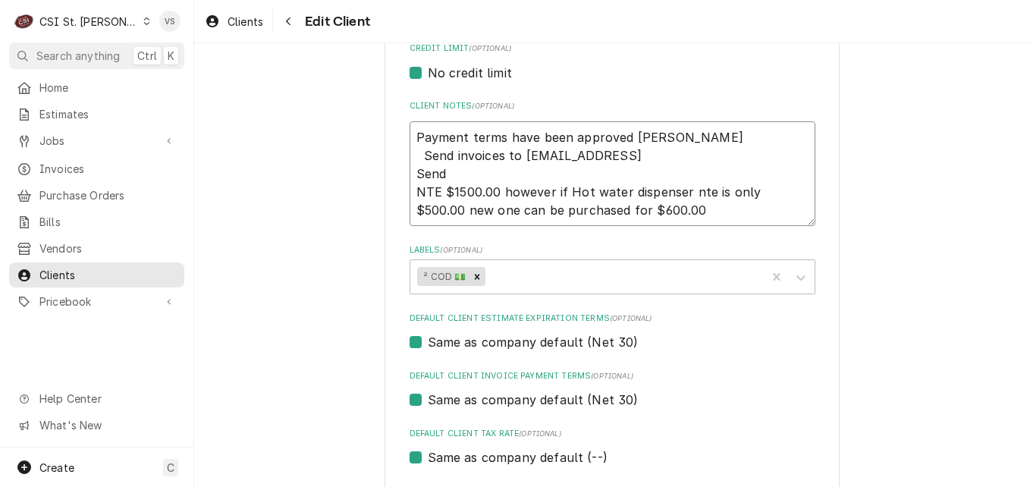
type textarea "x"
type textarea "Payment terms have been approved Vicky Send invoices to Claims@scription.ai Sen…"
type textarea "x"
type textarea "Payment terms have been approved Vicky Send invoices to Claims@scription.ai Sen…"
type textarea "x"
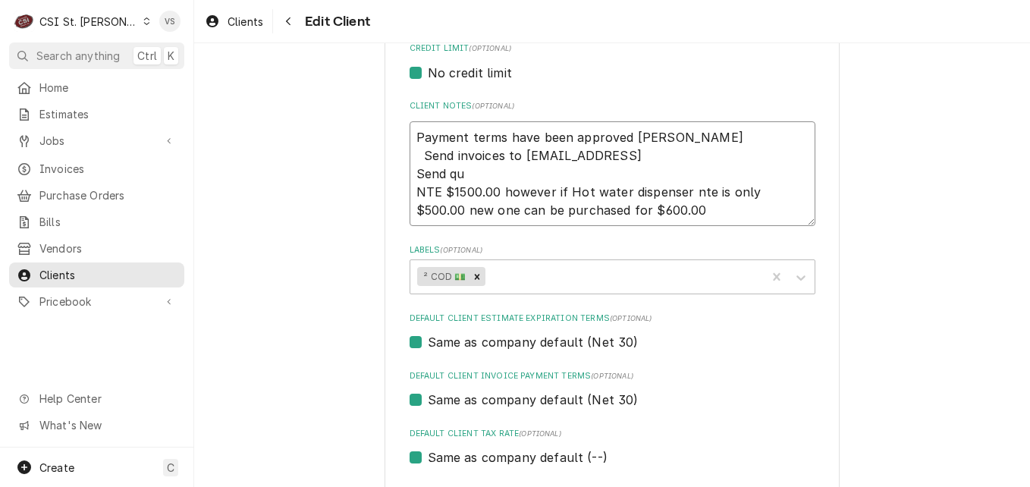
type textarea "Payment terms have been approved Vicky Send invoices to Claims@scription.ai Sen…"
type textarea "x"
type textarea "Payment terms have been approved Vicky Send invoices to Claims@scription.ai Sen…"
type textarea "x"
type textarea "Payment terms have been approved Vicky Send invoices to Claims@scription.ai Sen…"
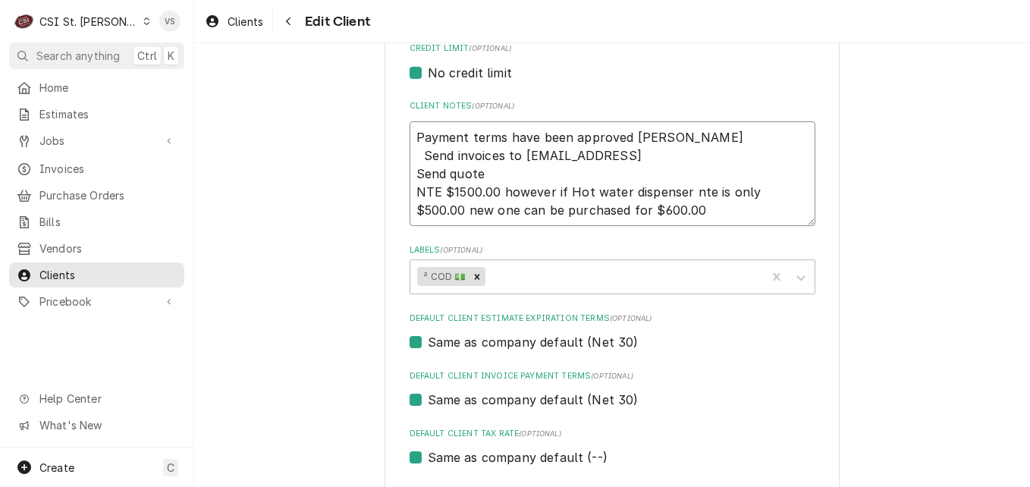
type textarea "x"
type textarea "Payment terms have been approved Vicky Send invoices to Claims@scription.ai Sen…"
type textarea "x"
type textarea "Payment terms have been approved Vicky Send invoices to Claims@scription.ai Sen…"
type textarea "x"
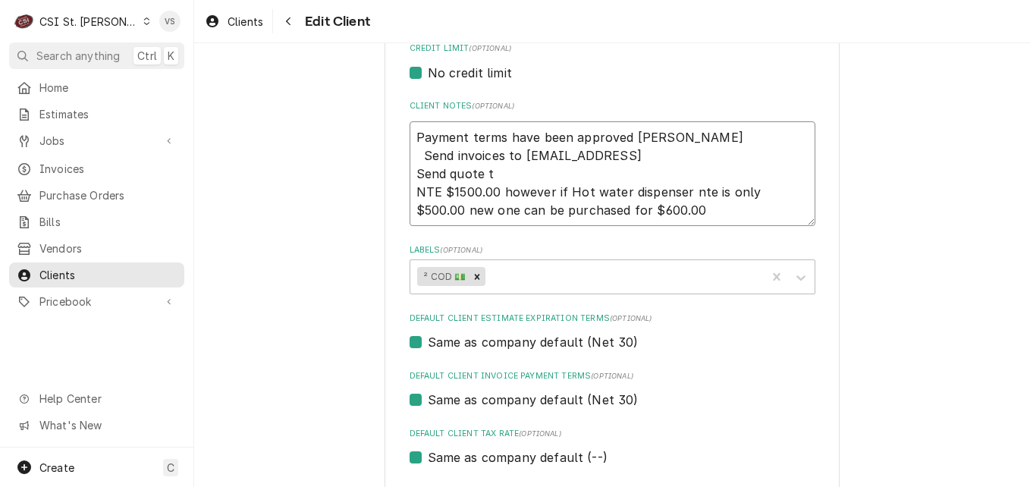
type textarea "Payment terms have been approved Vicky Send invoices to Claims@scription.ai Sen…"
type textarea "x"
type textarea "Payment terms have been approved Vicky Send invoices to Claims@scription.ai Sen…"
paste textarea "MAINTENANCE@SCRIPTION.AI"
type textarea "x"
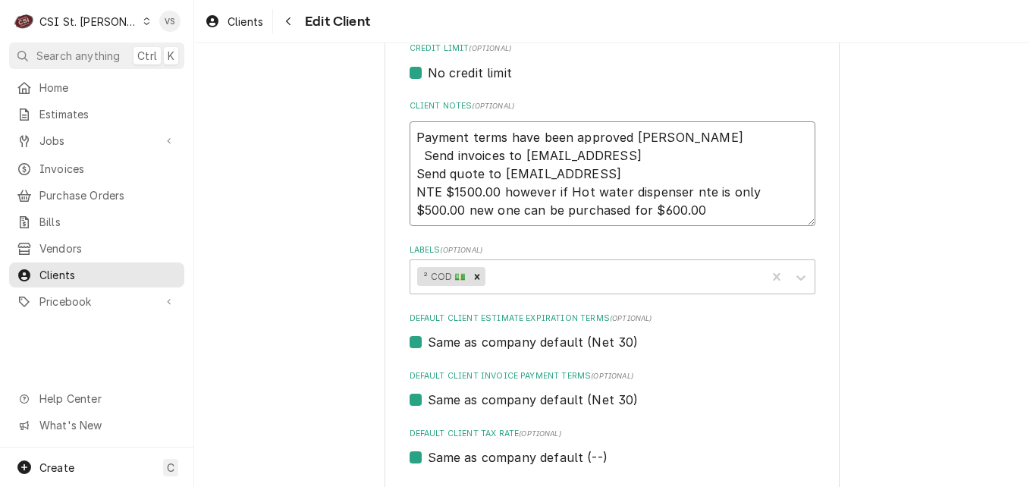
type textarea "Payment terms have been approved Vicky Send invoices to Claims@scription.ai Sen…"
click at [650, 212] on textarea "Payment terms have been approved Vicky Send invoices to Claims@scription.ai Sen…" at bounding box center [612, 173] width 406 height 105
type textarea "x"
type textarea "Payment terms have been approved Vicky Send invoices to Claims@scription.ai Sen…"
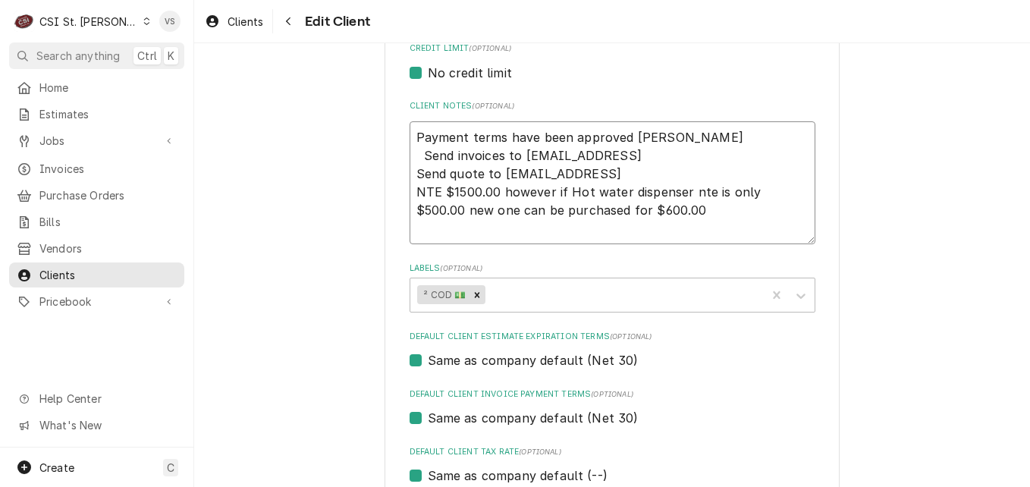
paste textarea "Please note: our goal is first time fix when possible so if a technician is ons…"
type textarea "x"
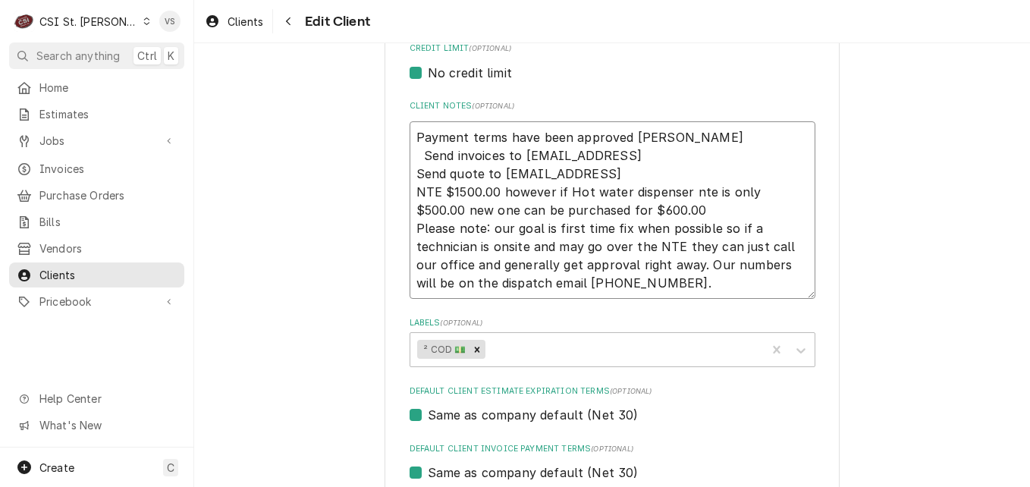
scroll to position [607, 0]
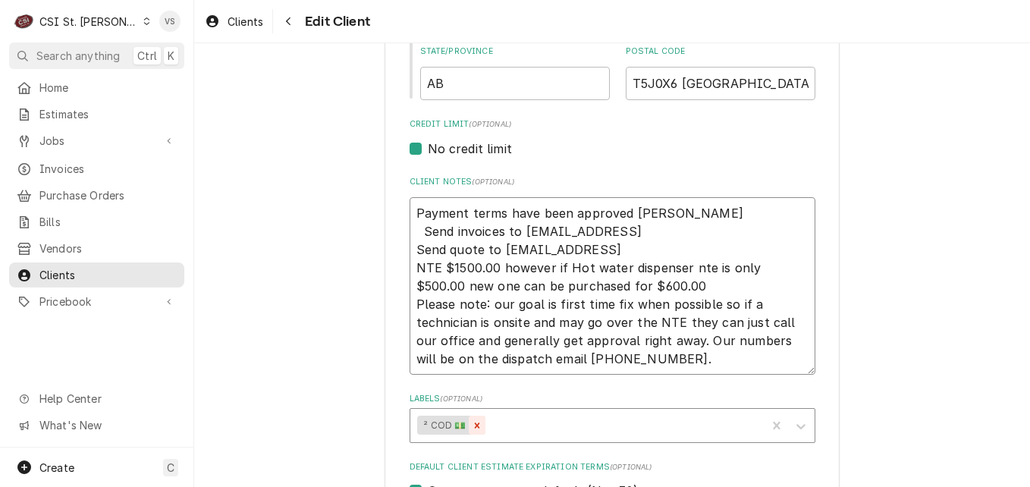
click at [472, 428] on icon "Remove ² COD 💵" at bounding box center [477, 425] width 11 height 11
type textarea "Payment terms have been approved Vicky Send invoices to Claims@scription.ai Sen…"
type textarea "x"
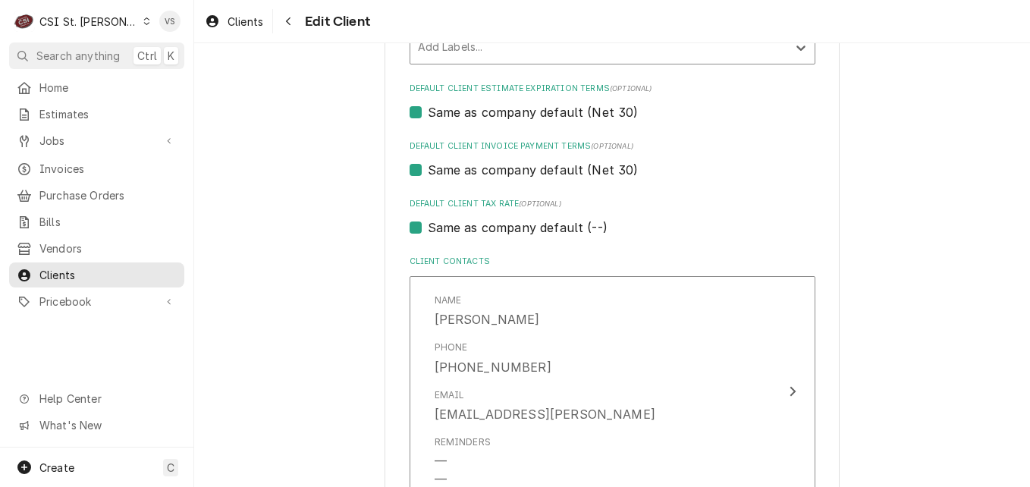
scroll to position [986, 0]
click at [428, 170] on label "Same as company default (Net 30)" at bounding box center [533, 169] width 211 height 18
click at [428, 170] on input "Same as company default (Net 30)" at bounding box center [631, 176] width 406 height 33
checkbox input "false"
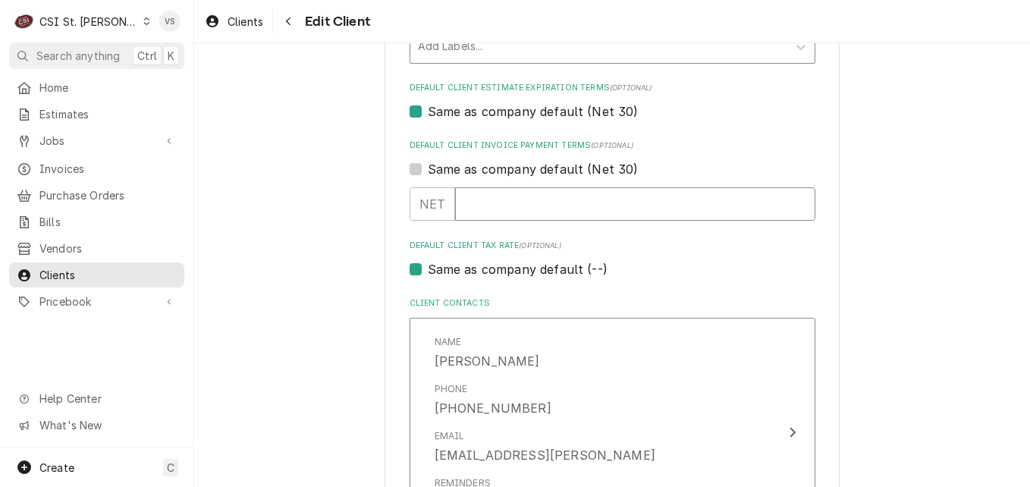
click at [469, 205] on input "Default Client Invoice Payment Terms" at bounding box center [635, 203] width 360 height 33
type textarea "x"
type input "3"
type textarea "x"
type input "30"
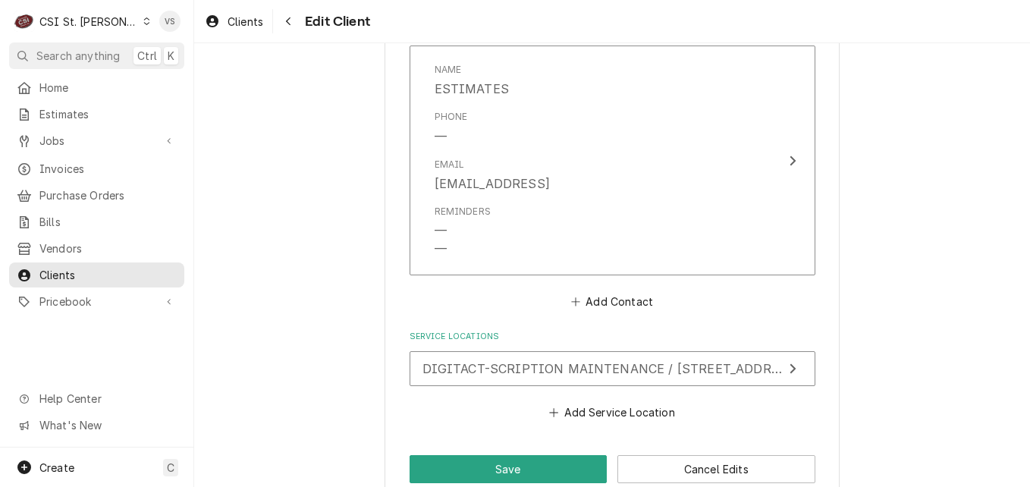
scroll to position [2030, 0]
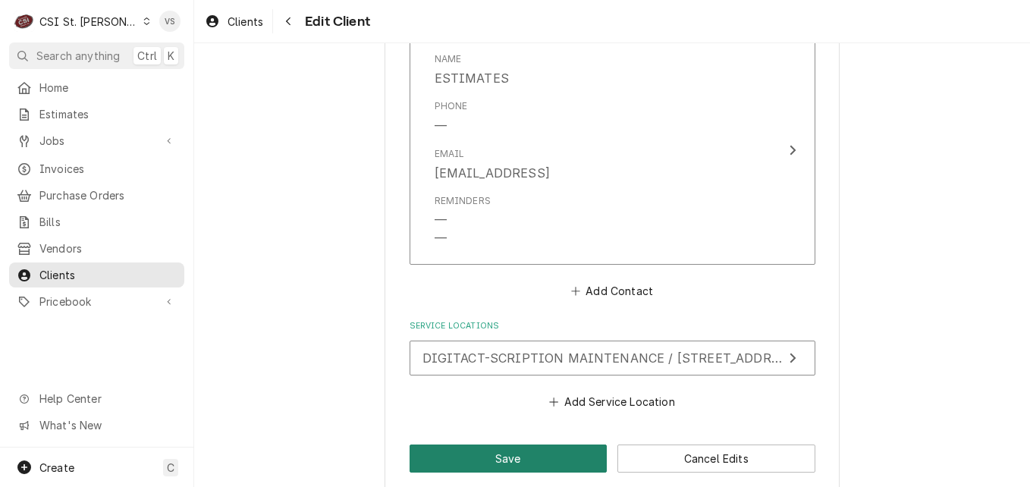
click at [487, 444] on button "Save" at bounding box center [508, 458] width 198 height 28
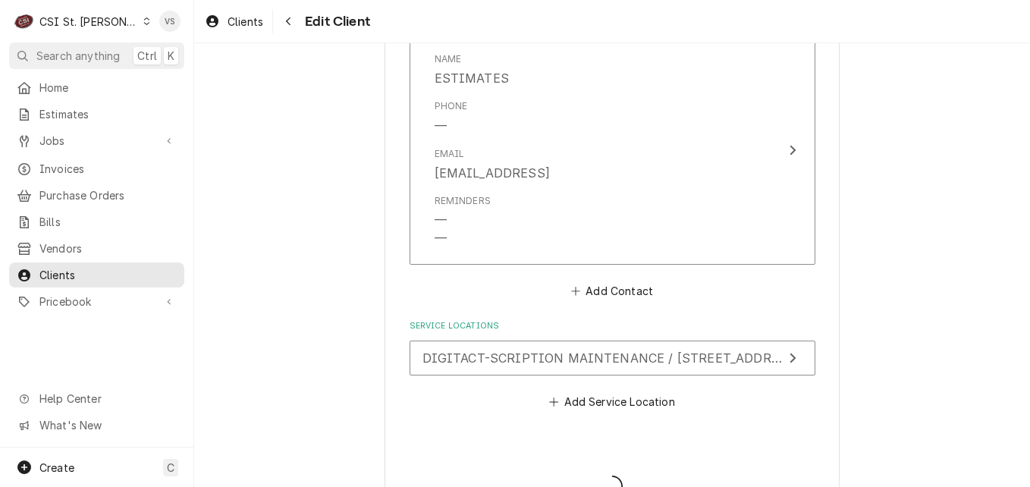
type textarea "x"
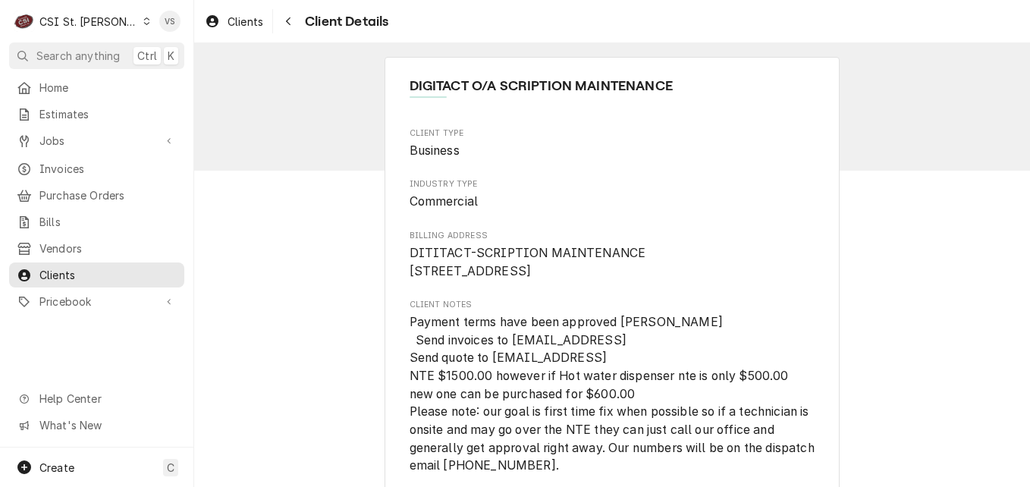
click at [143, 22] on icon "Dynamic Content Wrapper" at bounding box center [146, 21] width 7 height 8
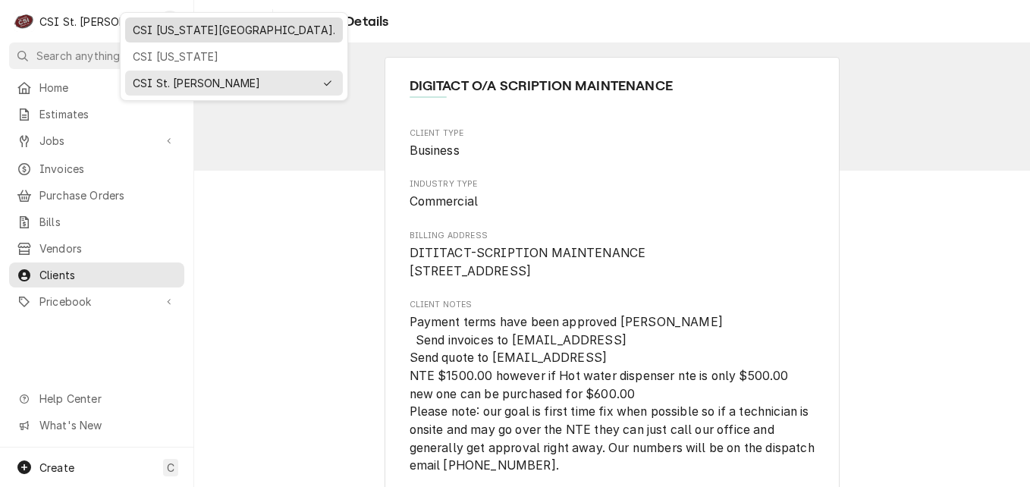
click at [154, 34] on div "CSI [US_STATE][GEOGRAPHIC_DATA]." at bounding box center [234, 30] width 202 height 16
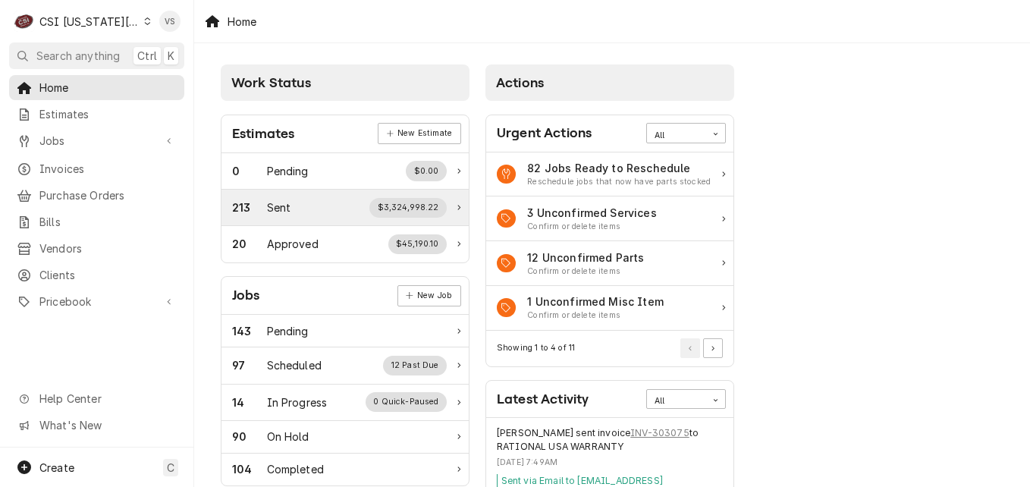
click at [71, 267] on span "Clients" at bounding box center [107, 275] width 137 height 16
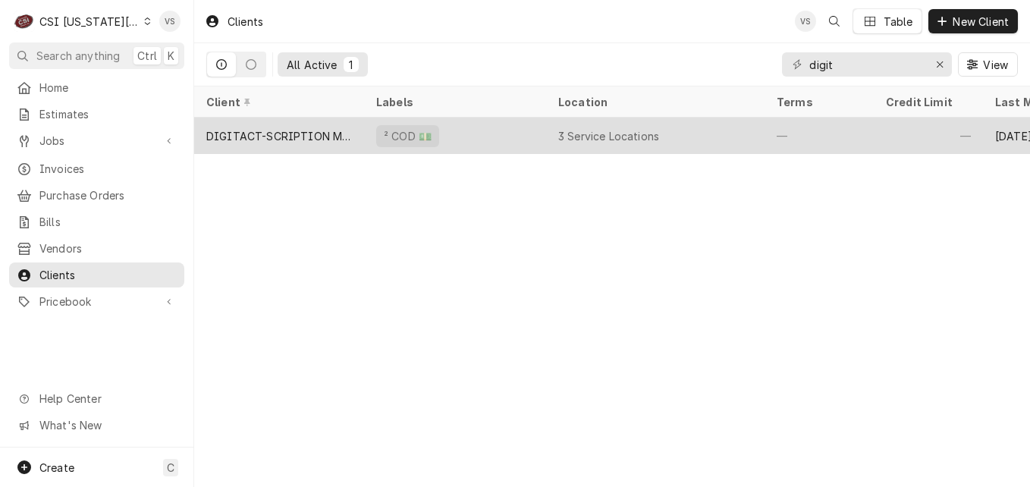
click at [327, 130] on div "DIGITACT-SCRIPTION MAINTENANCE" at bounding box center [279, 136] width 146 height 16
click at [326, 131] on div "DIGITACT-SCRIPTION MAINTENANCE" at bounding box center [279, 136] width 146 height 16
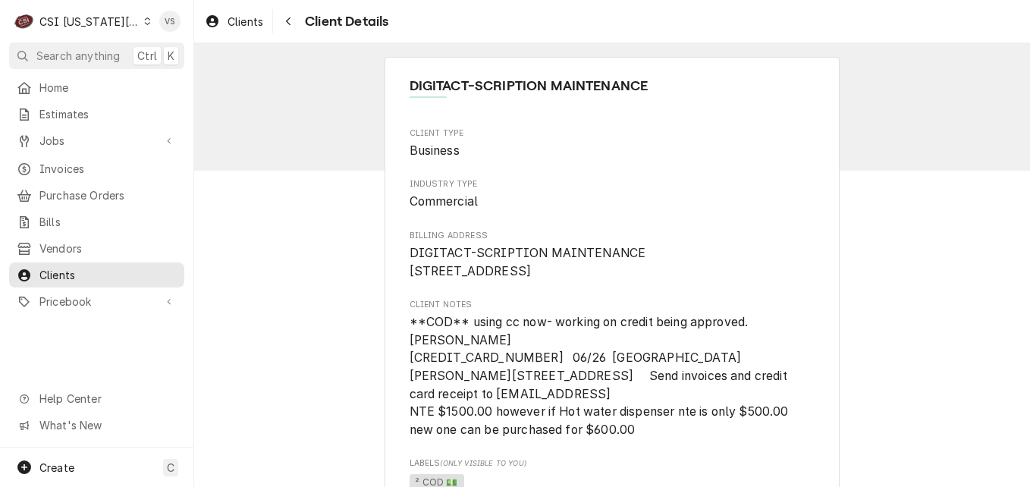
click at [144, 20] on icon "Dynamic Content Wrapper" at bounding box center [147, 21] width 7 height 8
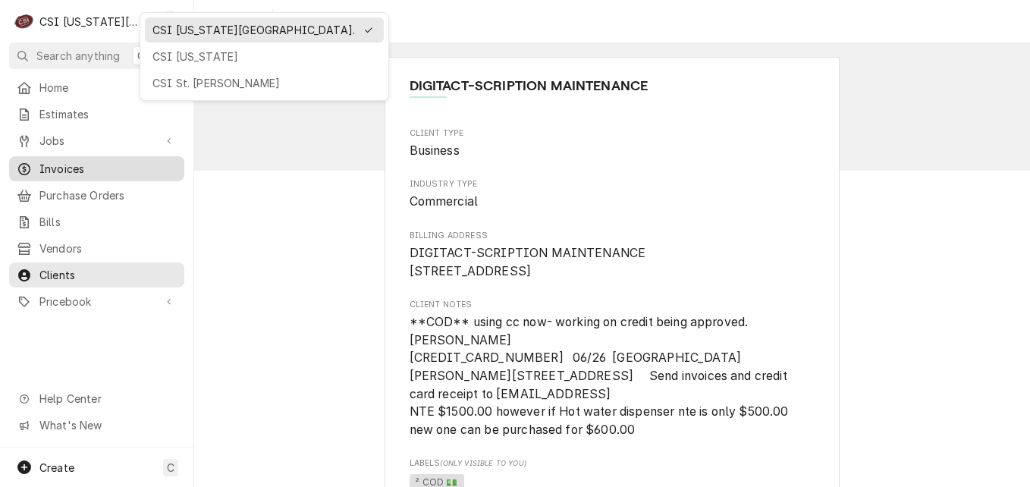
click at [180, 80] on div "CSI St. [PERSON_NAME]" at bounding box center [264, 83] width 224 height 16
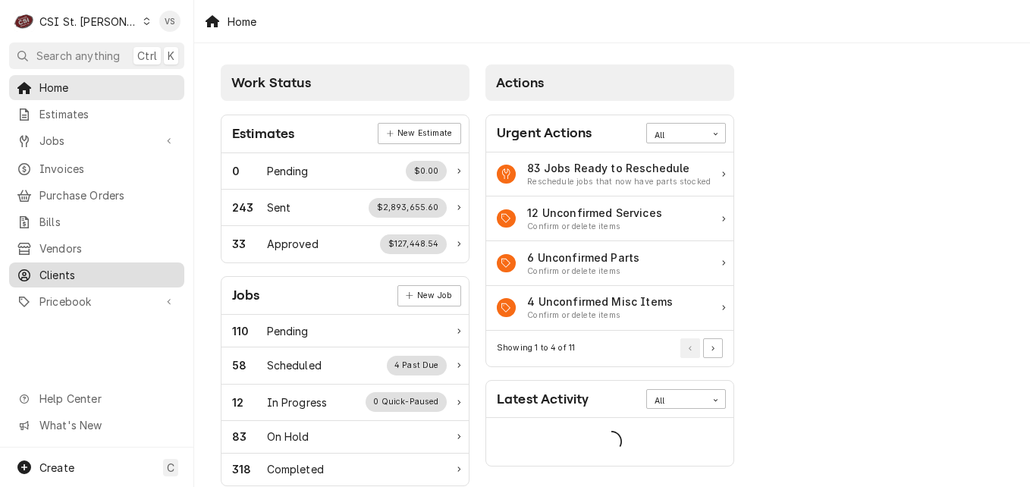
click at [72, 269] on span "Clients" at bounding box center [107, 275] width 137 height 16
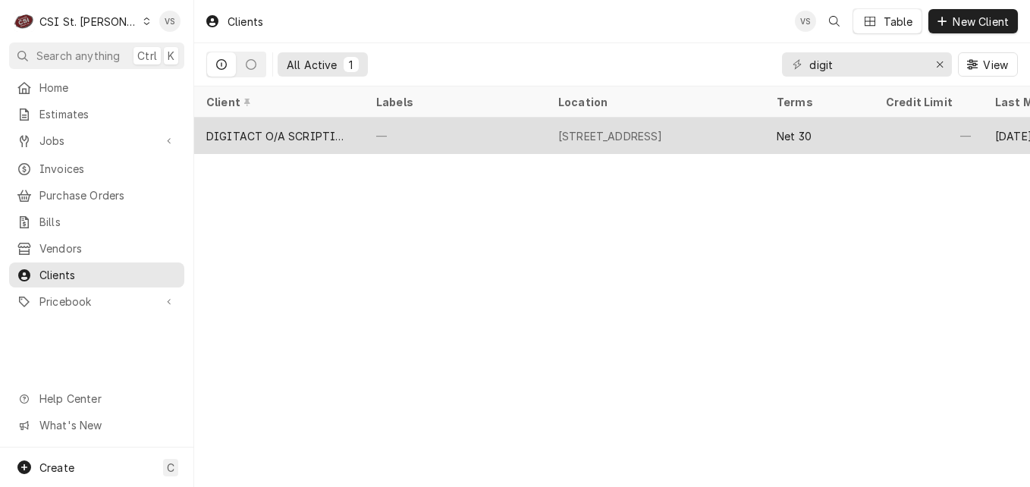
click at [314, 132] on div "DIGITACT O/A SCRIPTION MAINTENANCE" at bounding box center [279, 136] width 146 height 16
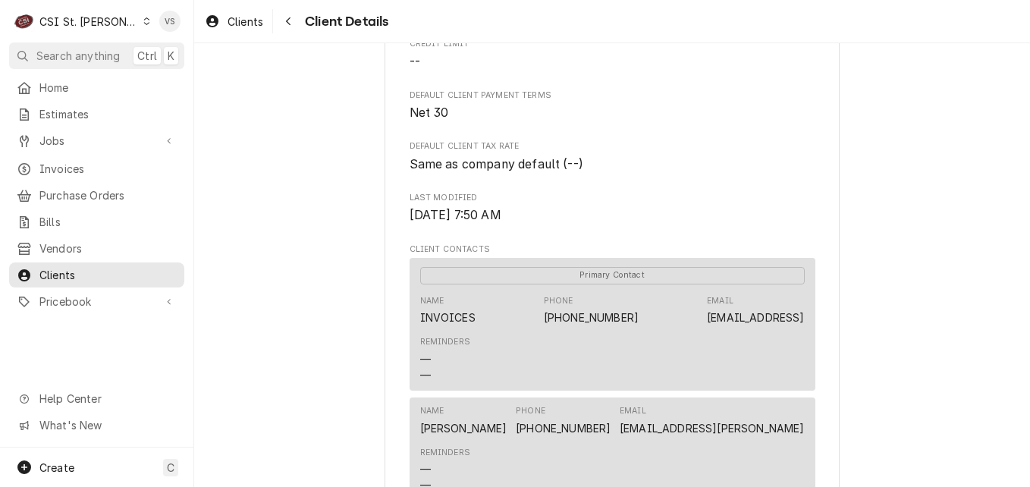
scroll to position [1169, 0]
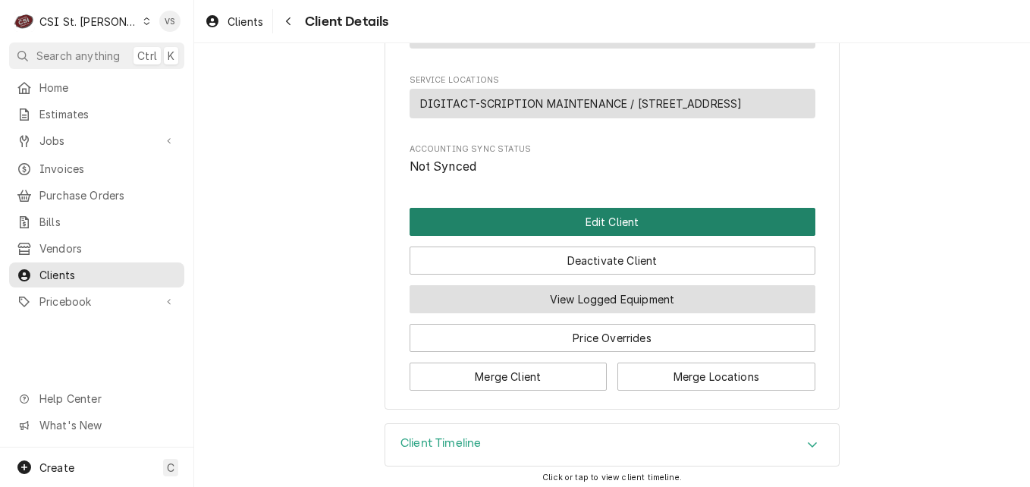
click at [557, 218] on button "Edit Client" at bounding box center [612, 222] width 406 height 28
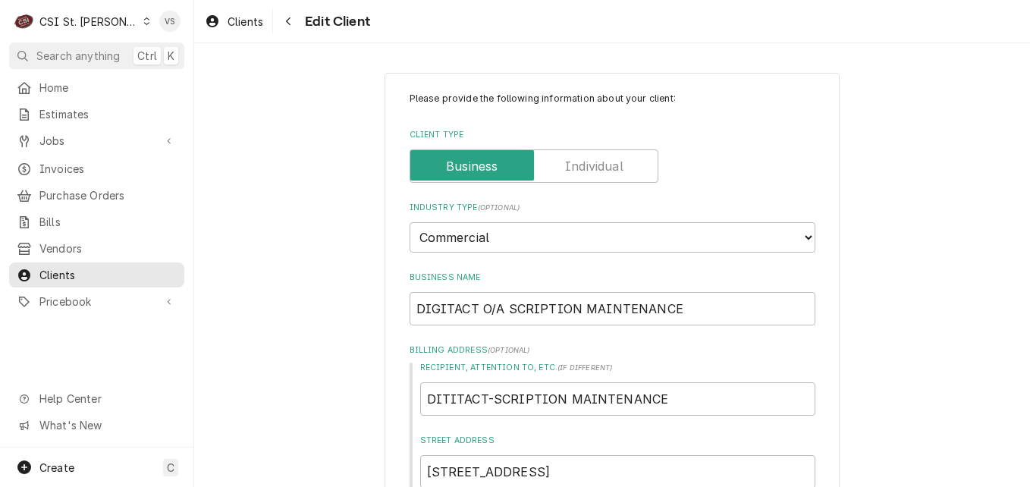
scroll to position [682, 0]
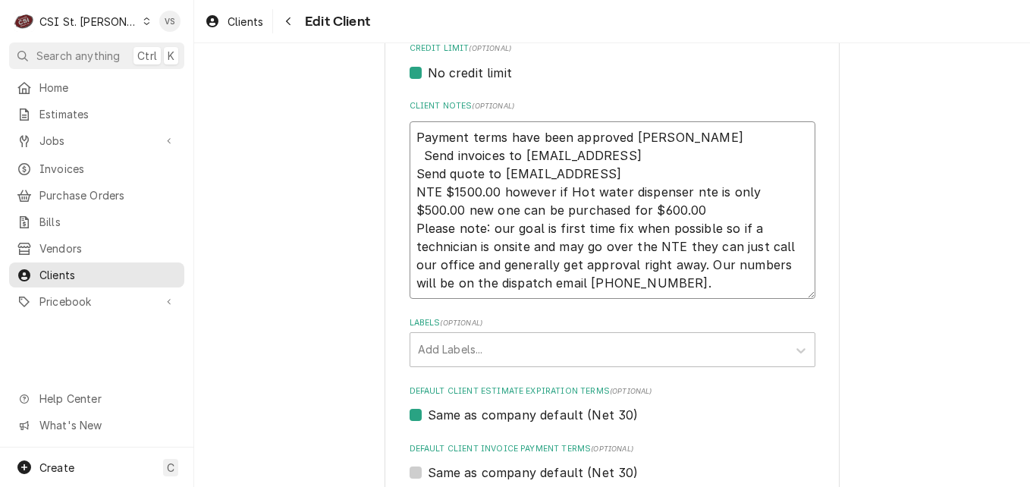
click at [415, 153] on textarea "Payment terms have been approved Vicky Send invoices to Claims@scription.ai Sen…" at bounding box center [612, 209] width 406 height 177
type textarea "Payment terms have been approved Vicky Send invoices to Claims@scription.ai Sen…"
type textarea "x"
drag, startPoint x: 409, startPoint y: 135, endPoint x: 687, endPoint y: 288, distance: 316.9
click at [687, 288] on textarea "Payment terms have been approved Vicky Send invoices to Claims@scription.ai Sen…" at bounding box center [612, 209] width 406 height 177
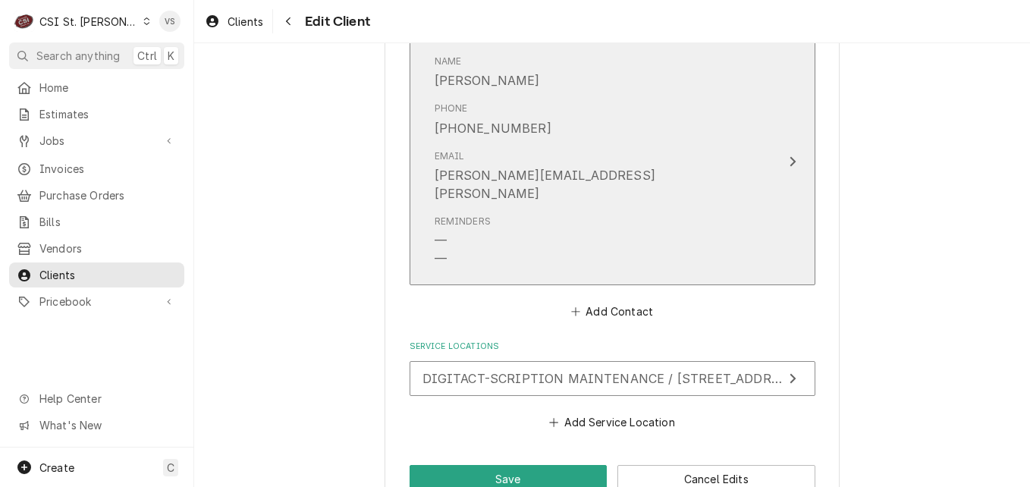
scroll to position [2030, 0]
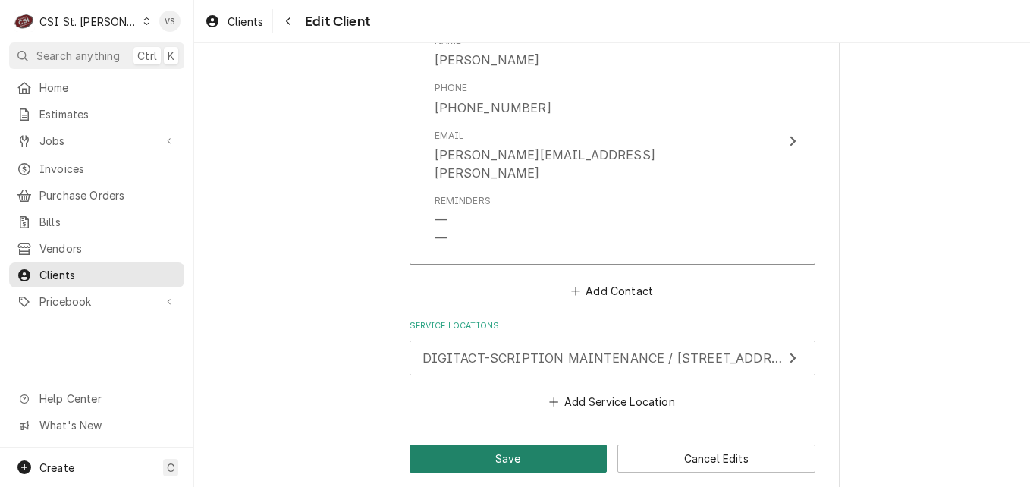
type textarea "Payment terms have been approved Vicky Send invoices to Claims@scription.ai Sen…"
click at [471, 444] on button "Save" at bounding box center [508, 458] width 198 height 28
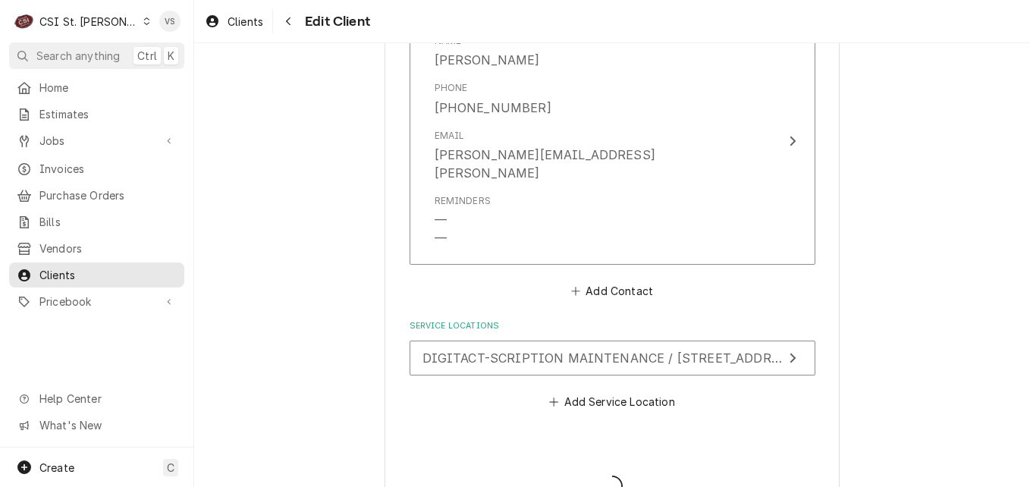
type textarea "x"
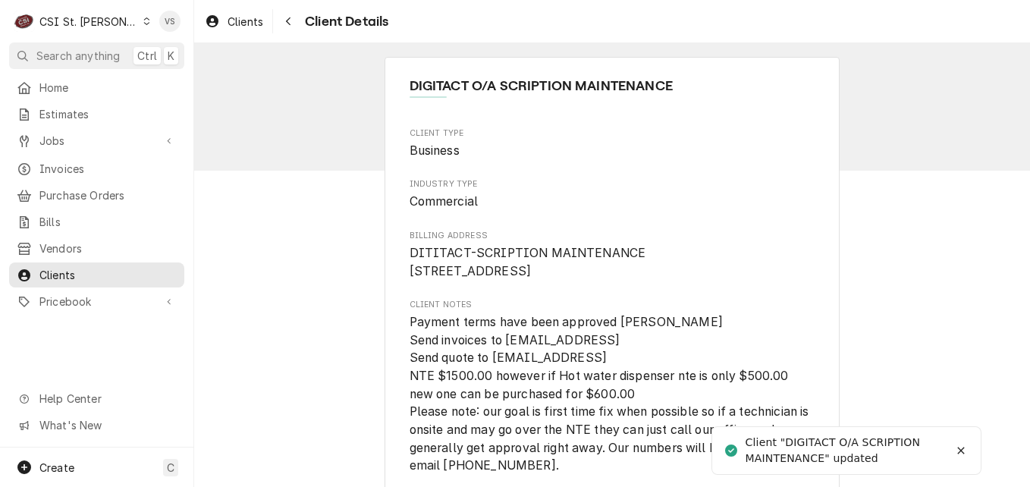
click at [143, 23] on icon "Dynamic Content Wrapper" at bounding box center [146, 21] width 7 height 8
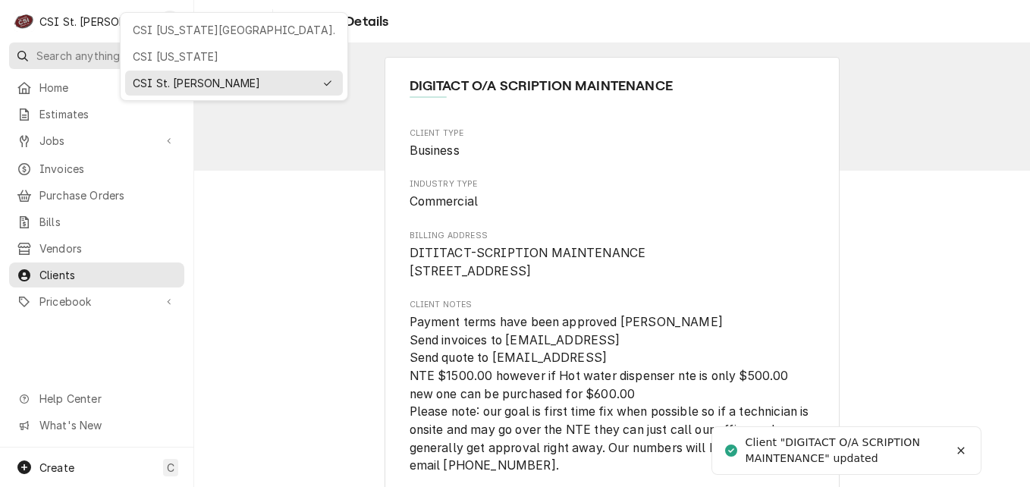
click at [165, 27] on div "CSI [US_STATE][GEOGRAPHIC_DATA]." at bounding box center [234, 30] width 202 height 16
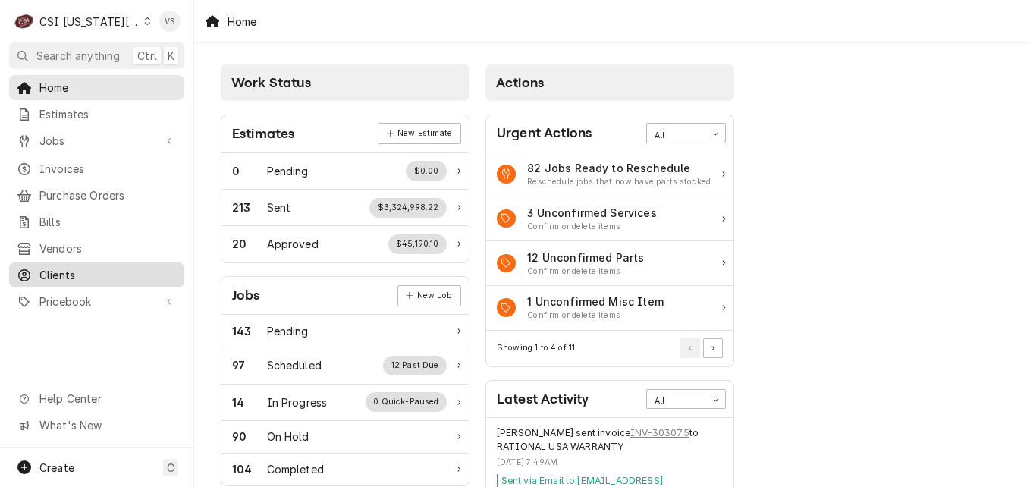
click at [61, 273] on span "Clients" at bounding box center [107, 275] width 137 height 16
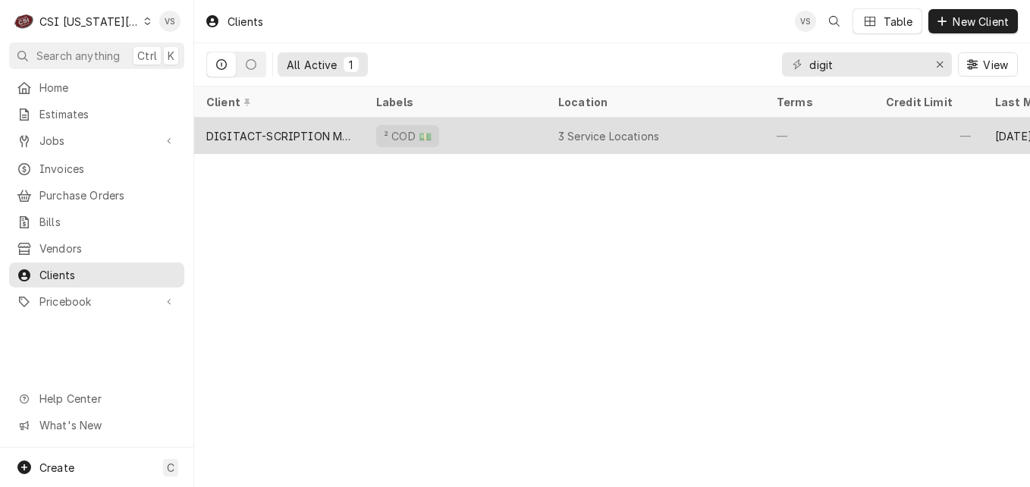
click at [332, 133] on div "DIGITACT-SCRIPTION MAINTENANCE" at bounding box center [279, 136] width 146 height 16
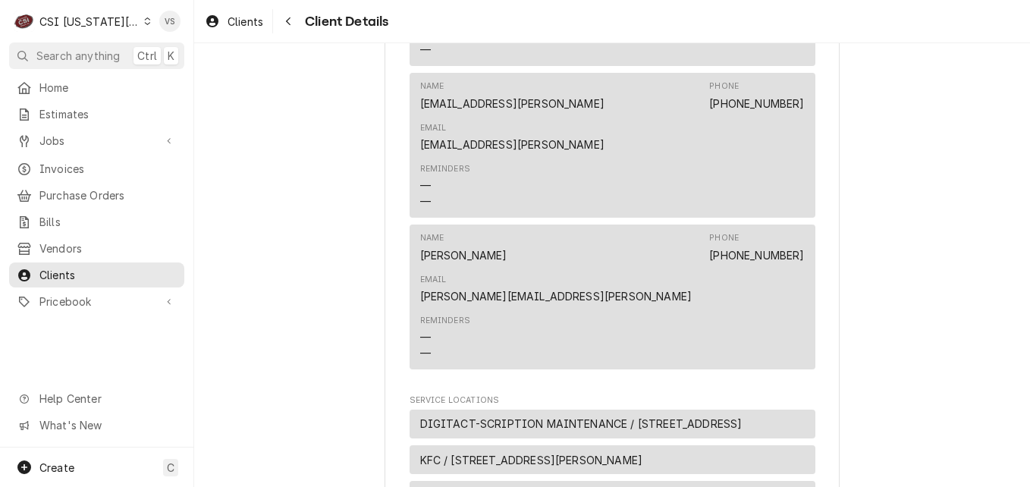
scroll to position [1284, 0]
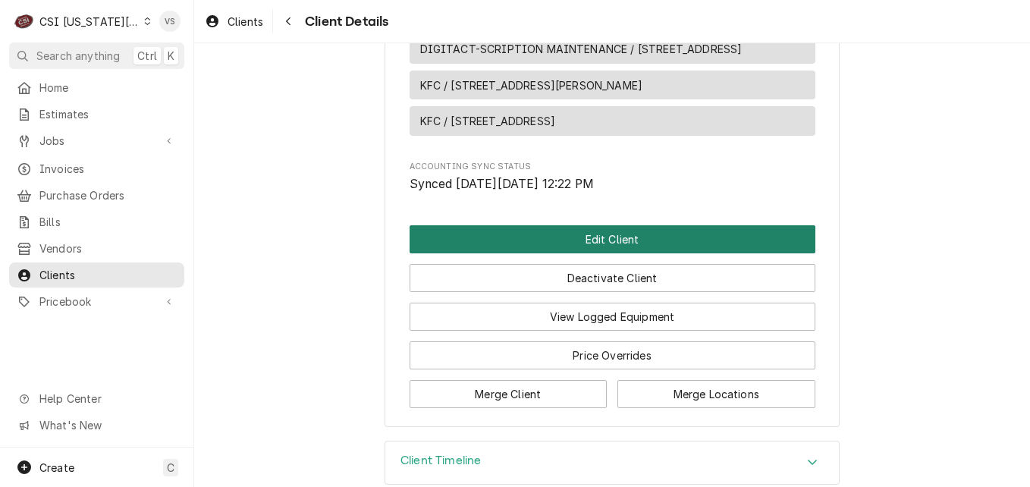
click at [552, 225] on button "Edit Client" at bounding box center [612, 239] width 406 height 28
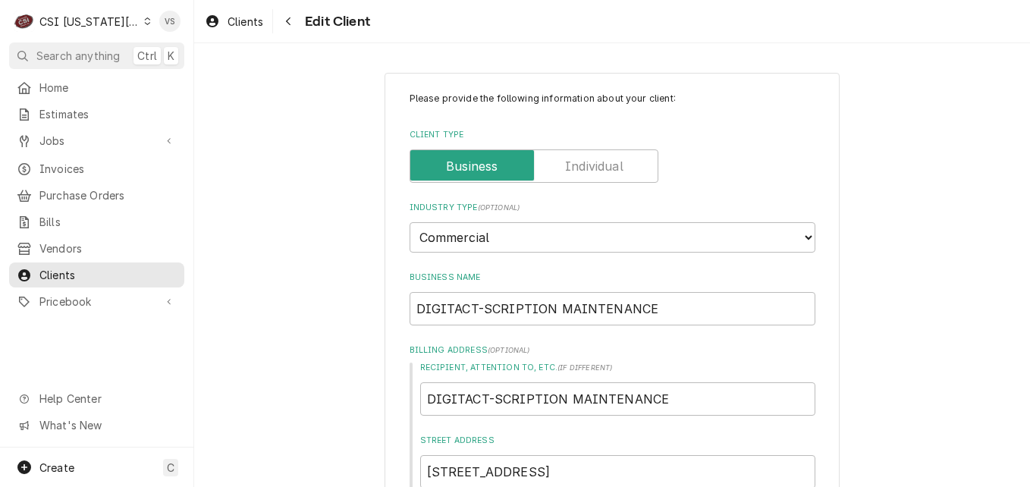
scroll to position [455, 0]
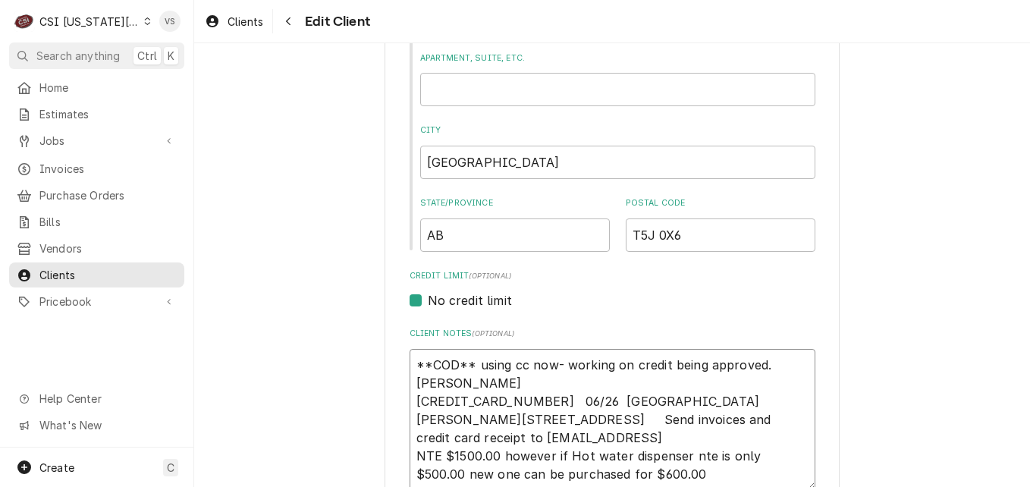
click at [413, 364] on textarea "**COD** using cc now- working on credit being approved. Vicky 5255160682633170 …" at bounding box center [612, 419] width 406 height 141
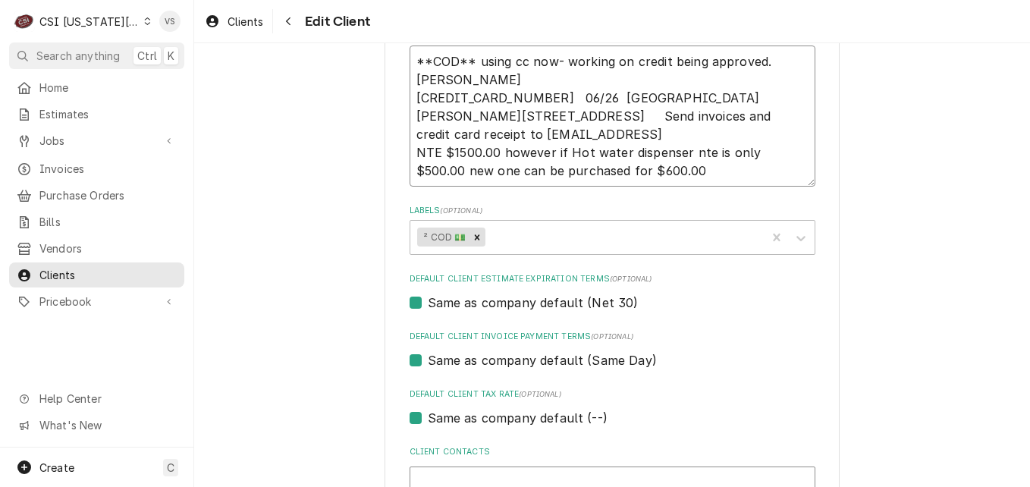
scroll to position [0, 0]
type textarea "x"
type textarea "*COD** using cc now- working on credit being approved. Vicky* 5255160682633170 …"
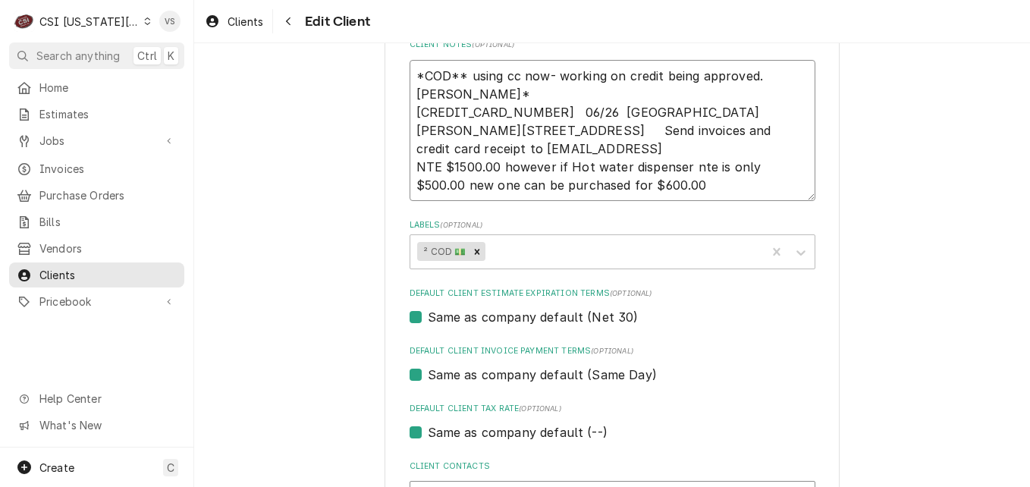
scroll to position [743, 0]
drag, startPoint x: 412, startPoint y: 61, endPoint x: 723, endPoint y: 190, distance: 336.9
click at [795, 199] on textarea "*COD** using cc now- working on credit being approved. Vicky* 5255160682633170 …" at bounding box center [612, 131] width 406 height 141
paste textarea "Payment terms have been approved Vicky Send invoices to Claims@scription.ai Sen…"
type textarea "x"
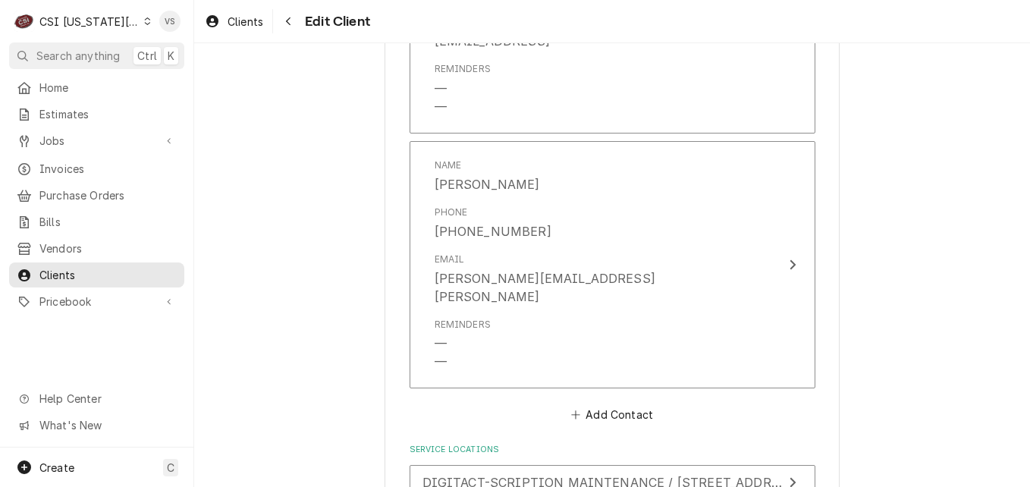
scroll to position [1880, 0]
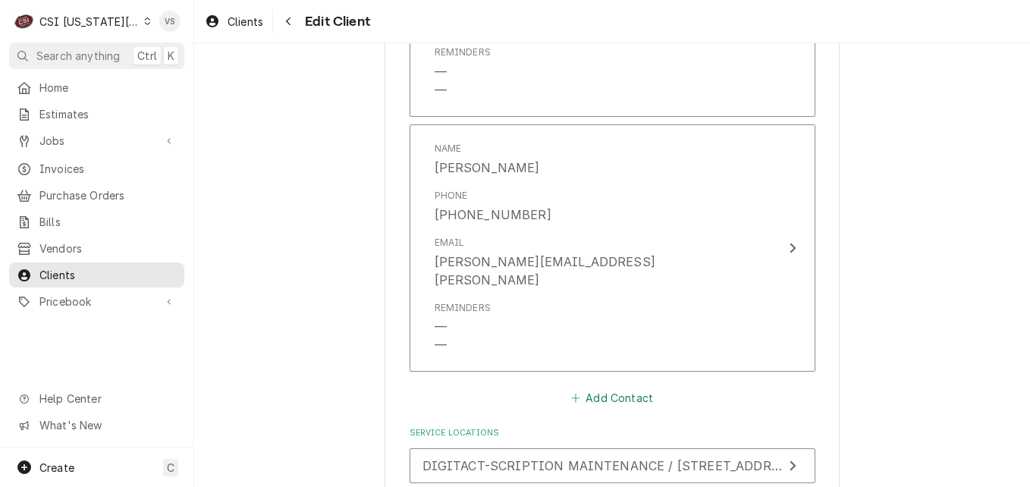
type textarea "Payment terms have been approved Vicky Send invoices to Claims@scription.ai Sen…"
click at [622, 387] on button "Add Contact" at bounding box center [611, 397] width 87 height 21
type textarea "x"
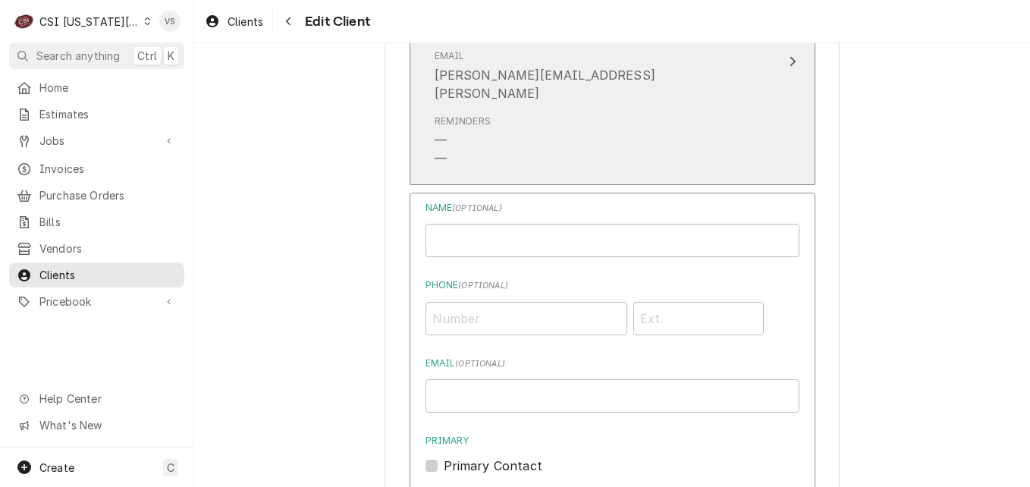
scroll to position [2108, 0]
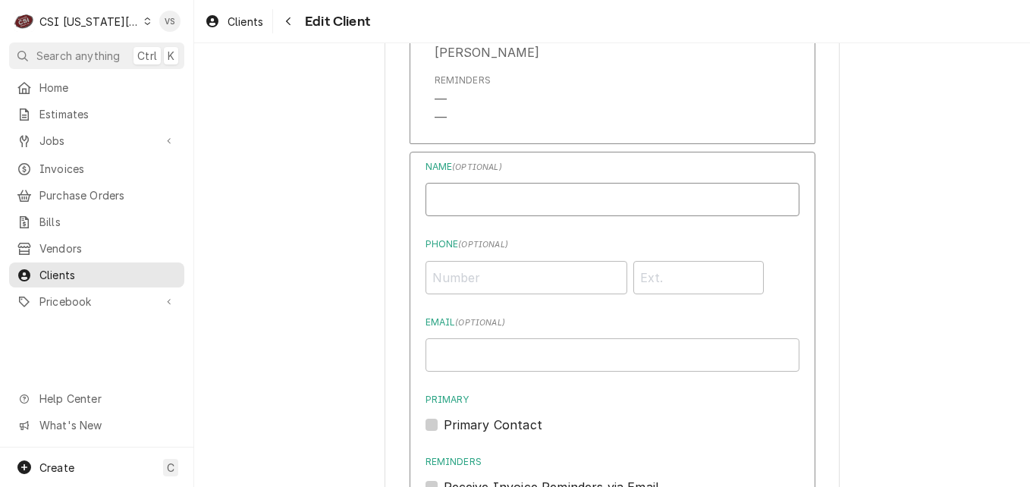
click at [500, 183] on input "Business Name" at bounding box center [612, 199] width 374 height 33
type input "e"
type input "ESTIMATES"
type input "MAINTENANCE@SCRIPTION.AI"
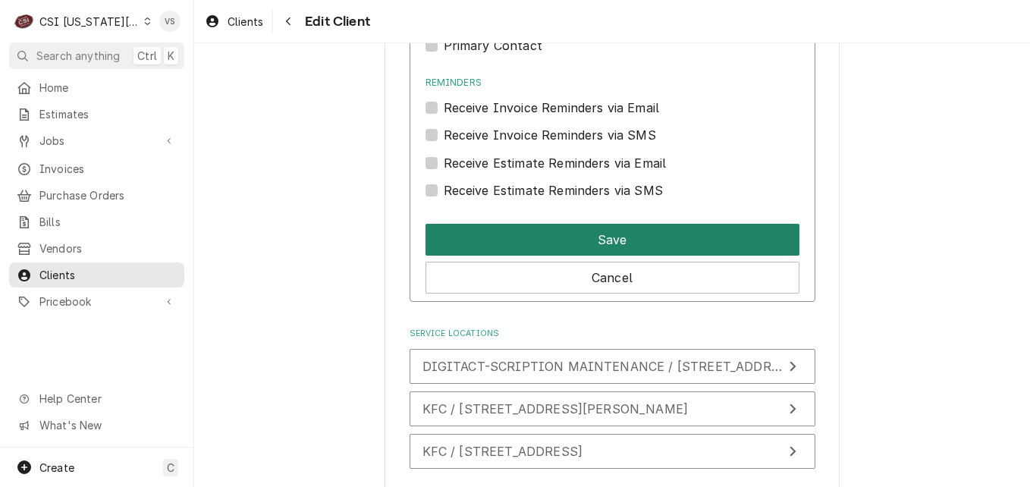
click at [525, 225] on button "Save" at bounding box center [612, 240] width 374 height 32
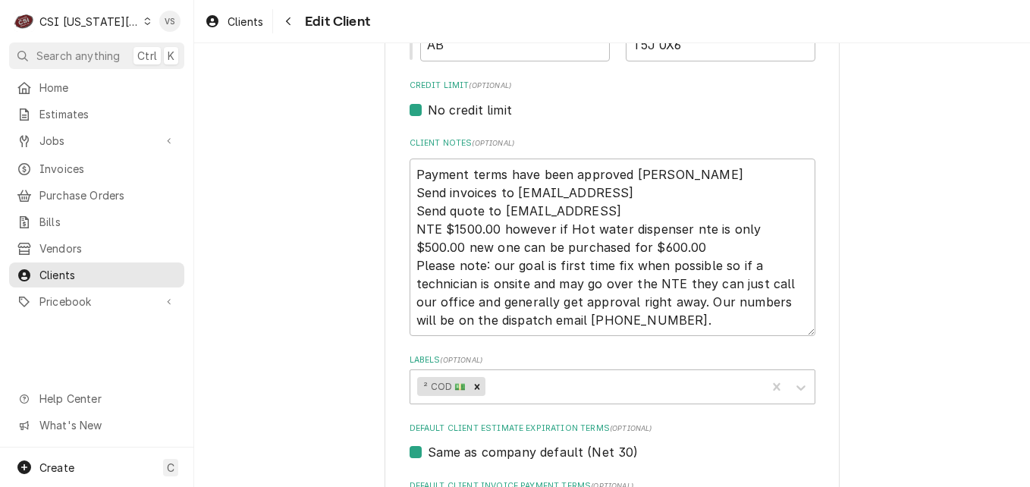
scroll to position [641, 0]
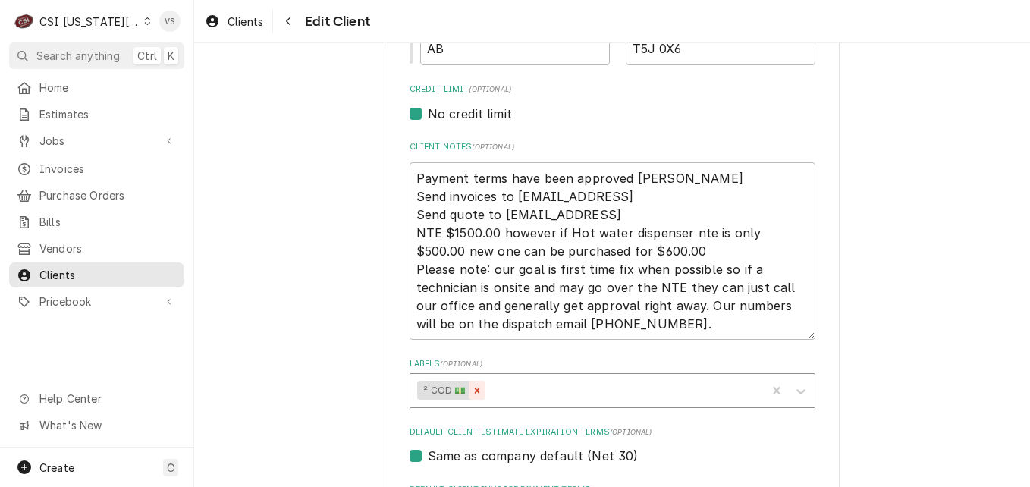
click at [472, 393] on icon "Remove ² COD 💵" at bounding box center [477, 390] width 11 height 11
type textarea "x"
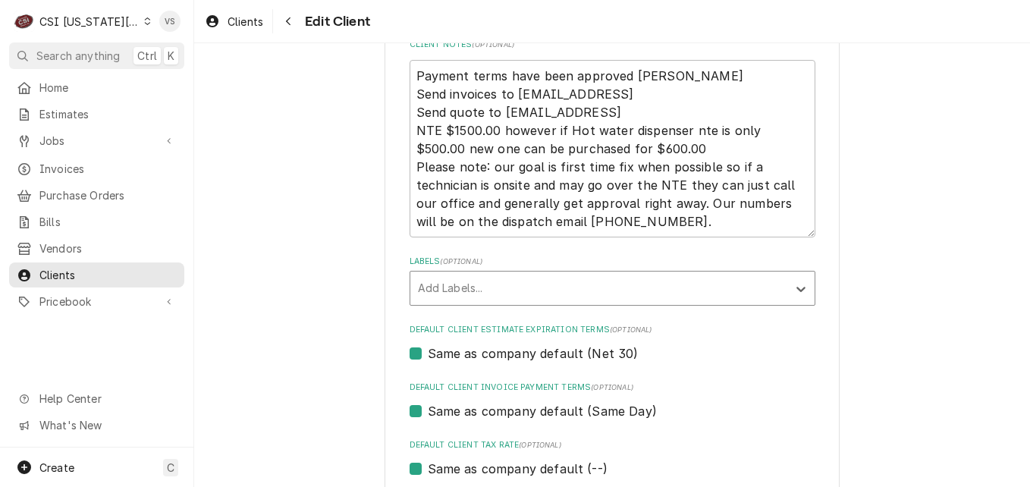
scroll to position [793, 0]
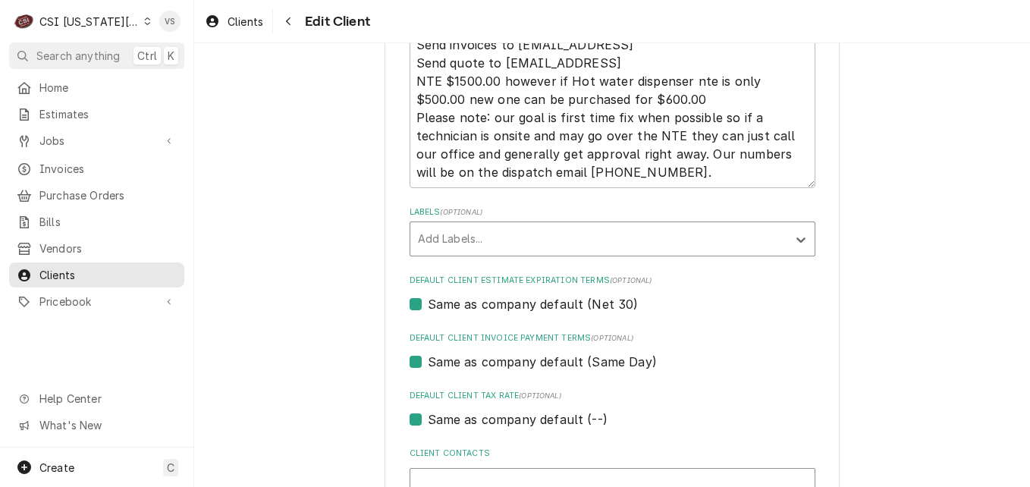
click at [428, 364] on label "Same as company default (Same Day)" at bounding box center [542, 362] width 229 height 18
click at [428, 364] on input "Same as company default (Same Day)" at bounding box center [631, 369] width 406 height 33
checkbox input "false"
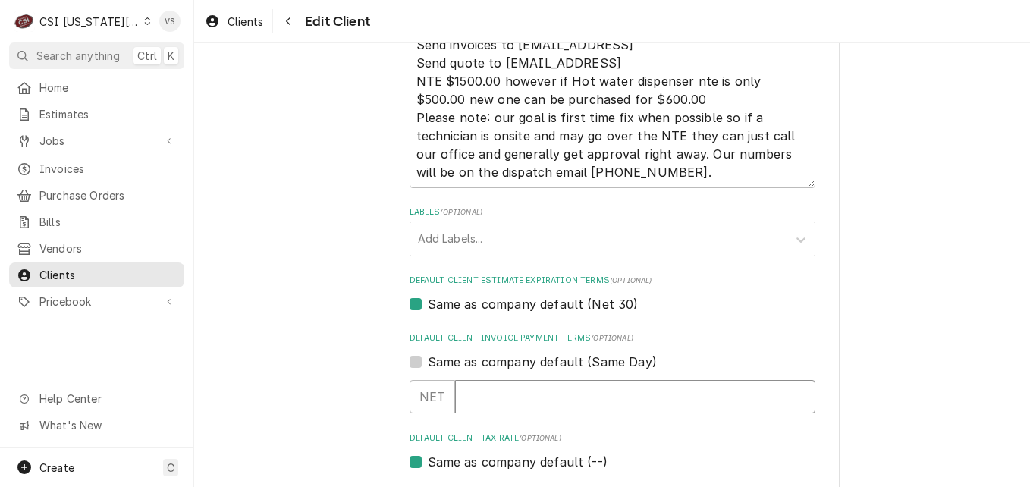
click at [475, 393] on input "Default Client Invoice Payment Terms" at bounding box center [635, 396] width 360 height 33
type textarea "x"
type input "3"
type textarea "x"
type input "30"
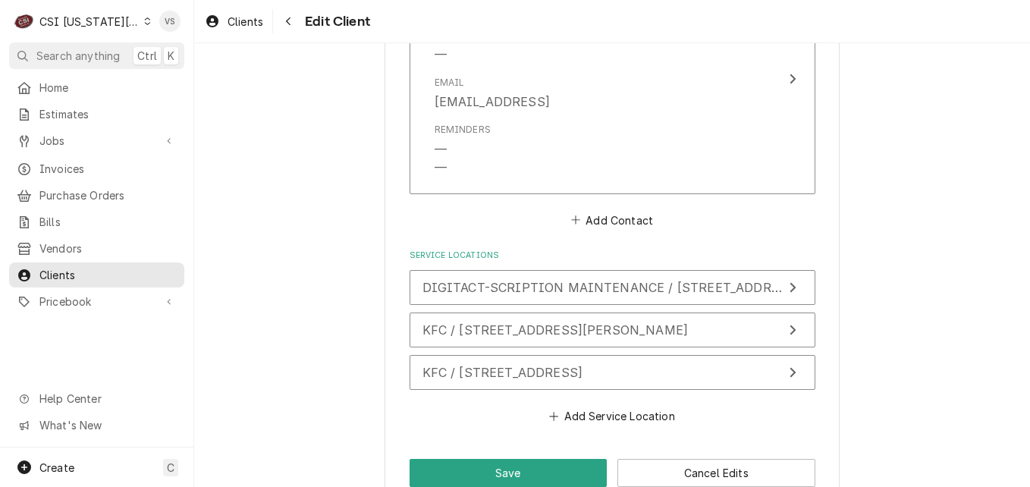
scroll to position [2352, 0]
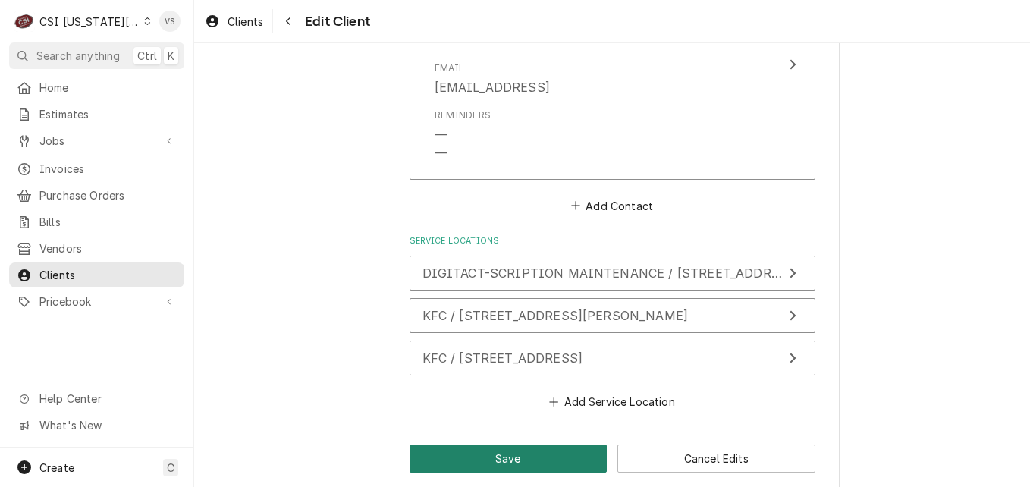
click at [487, 444] on button "Save" at bounding box center [508, 458] width 198 height 28
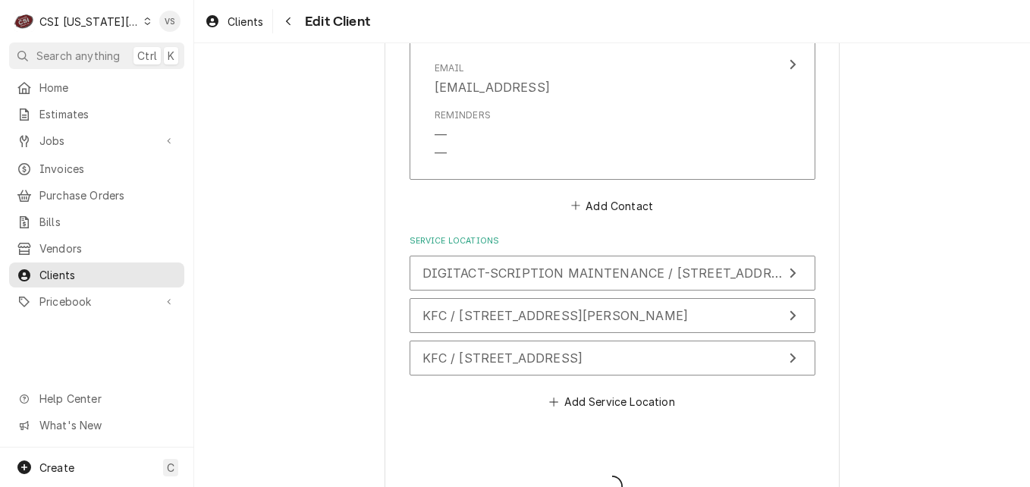
type textarea "x"
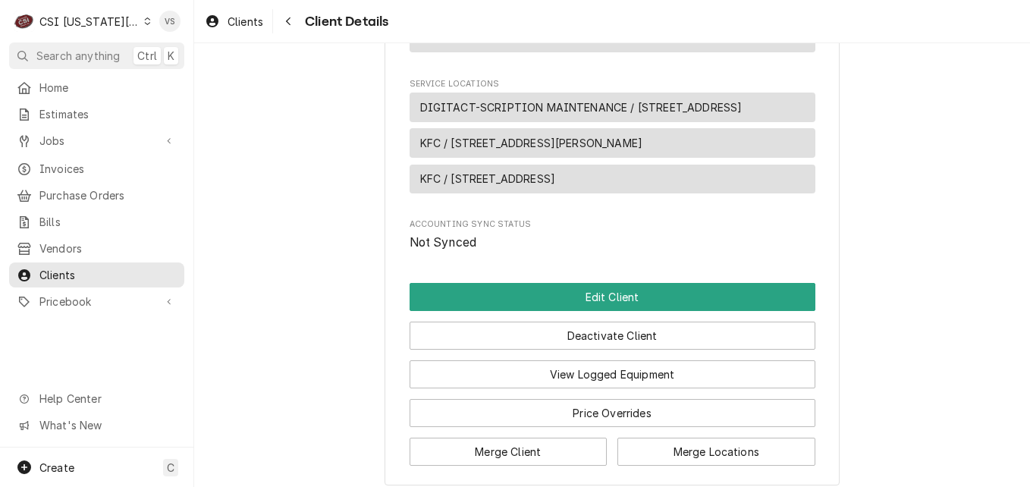
scroll to position [1241, 0]
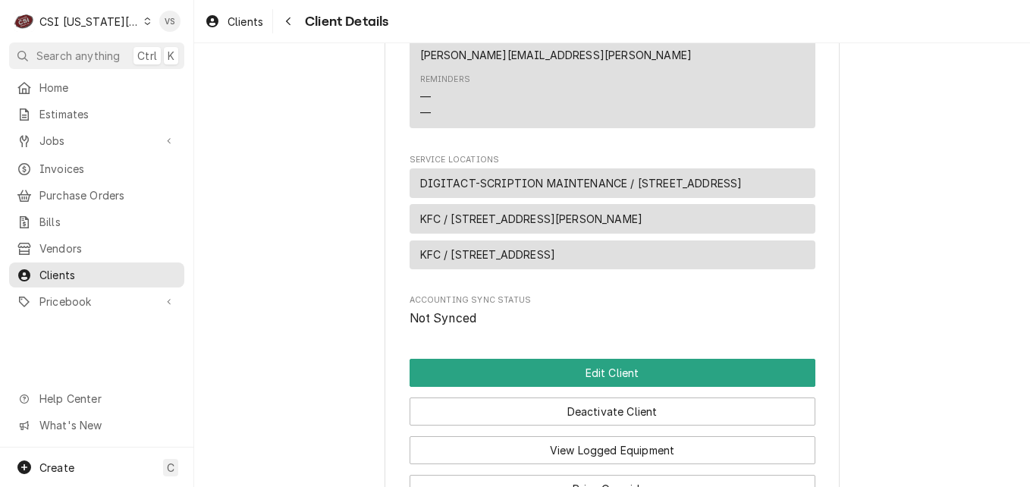
click at [144, 24] on icon "Dynamic Content Wrapper" at bounding box center [147, 21] width 7 height 8
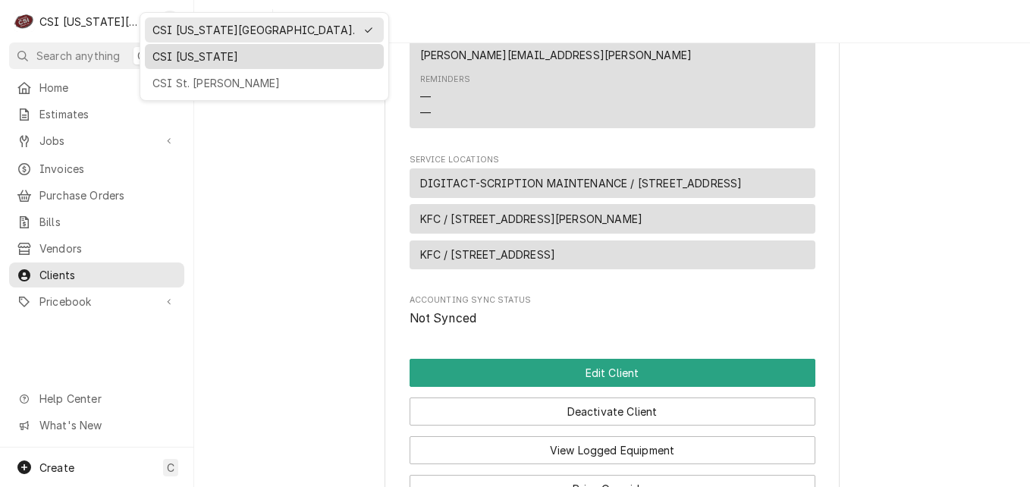
click at [193, 58] on div "CSI [US_STATE]" at bounding box center [264, 57] width 224 height 16
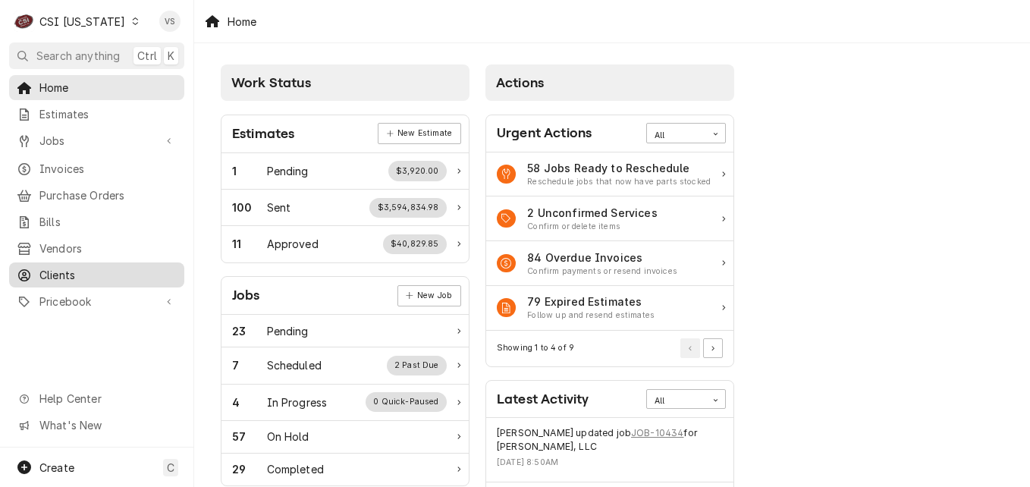
click at [54, 271] on span "Clients" at bounding box center [107, 275] width 137 height 16
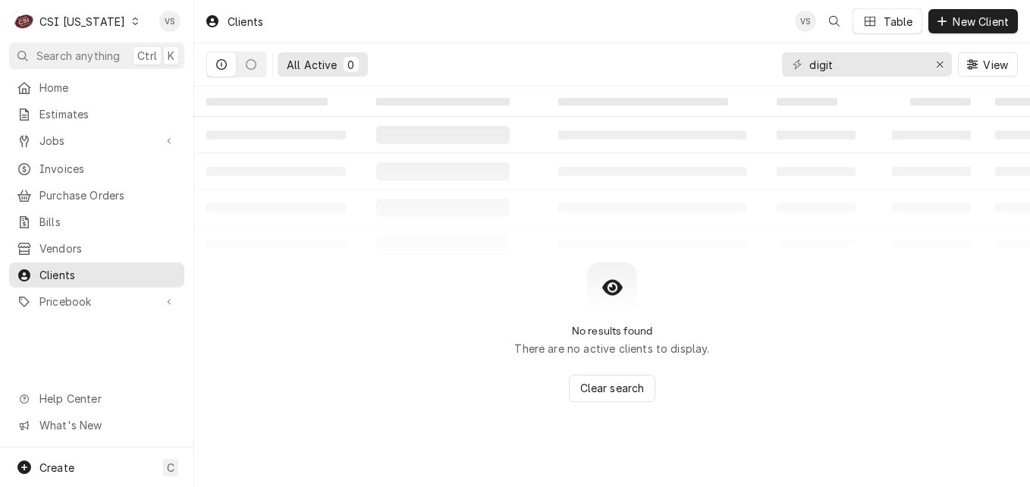
click at [130, 25] on div "Dynamic Content Wrapper" at bounding box center [135, 21] width 11 height 11
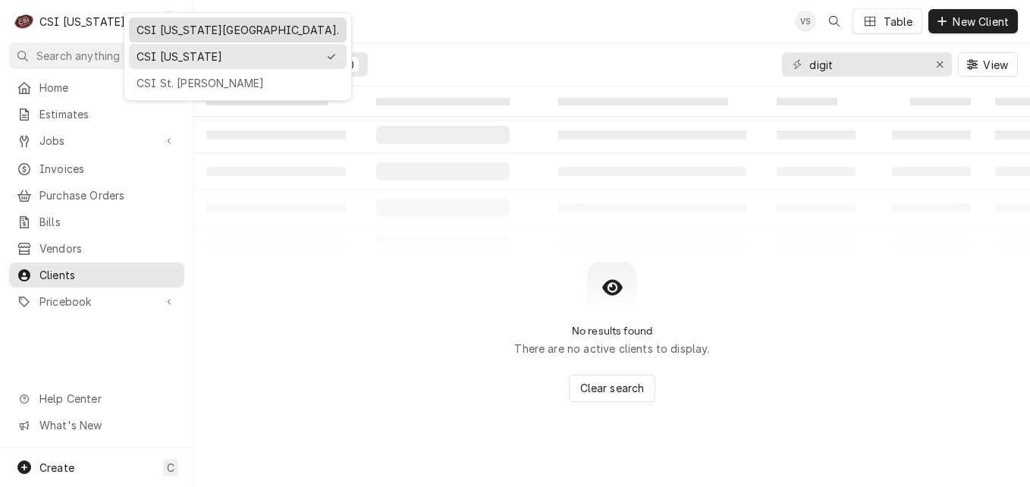
click at [162, 33] on div "CSI [US_STATE][GEOGRAPHIC_DATA]." at bounding box center [237, 30] width 202 height 16
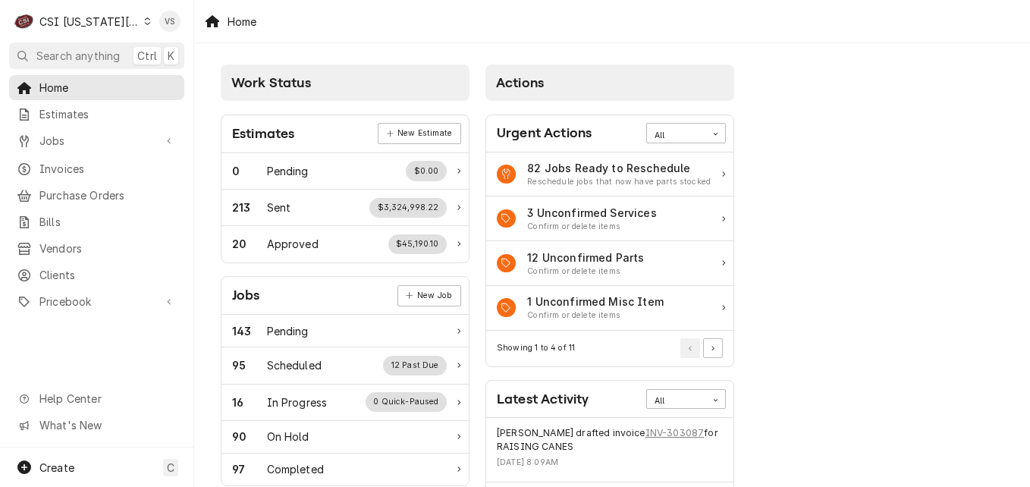
click at [144, 24] on icon "Dynamic Content Wrapper" at bounding box center [147, 21] width 7 height 8
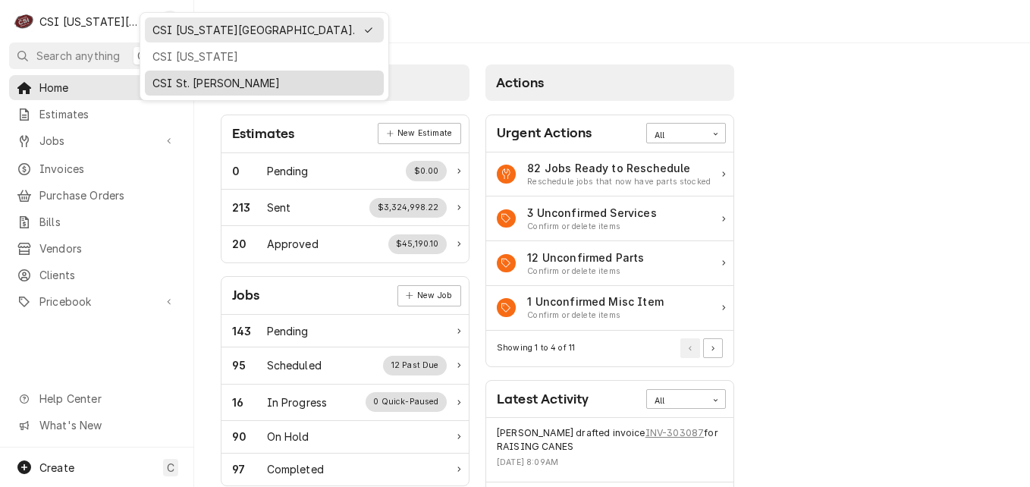
click at [193, 85] on div "CSI St. [PERSON_NAME]" at bounding box center [264, 83] width 224 height 16
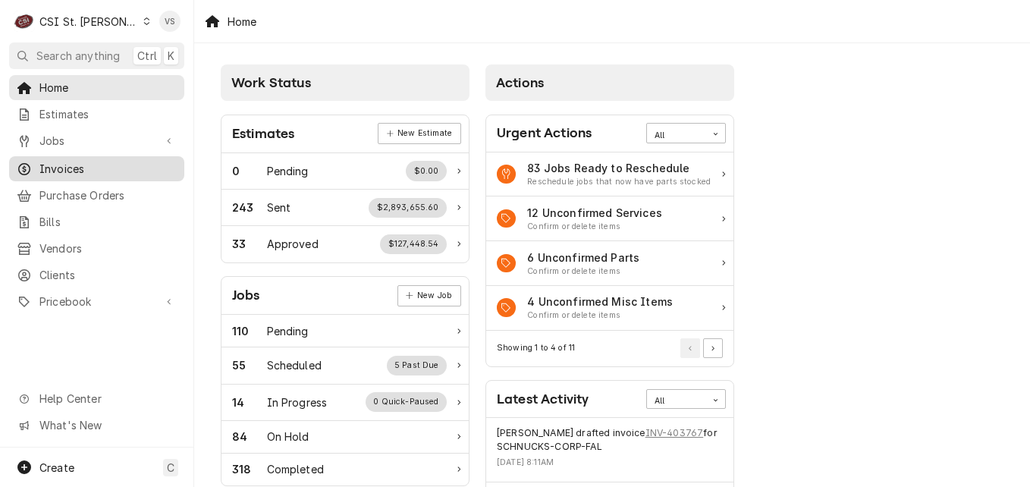
click at [61, 162] on span "Invoices" at bounding box center [107, 169] width 137 height 16
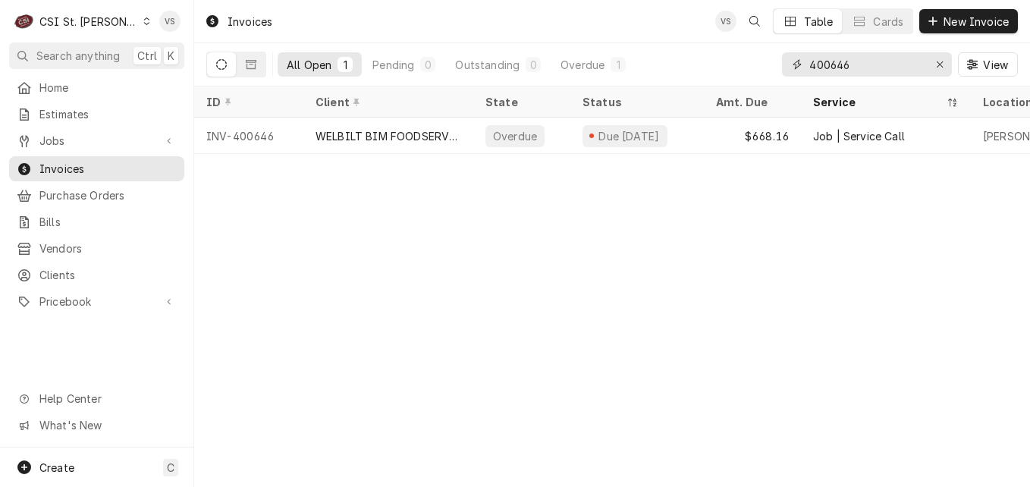
drag, startPoint x: 836, startPoint y: 65, endPoint x: 820, endPoint y: 67, distance: 16.8
click at [820, 67] on input "400646" at bounding box center [866, 64] width 114 height 24
type input "403208"
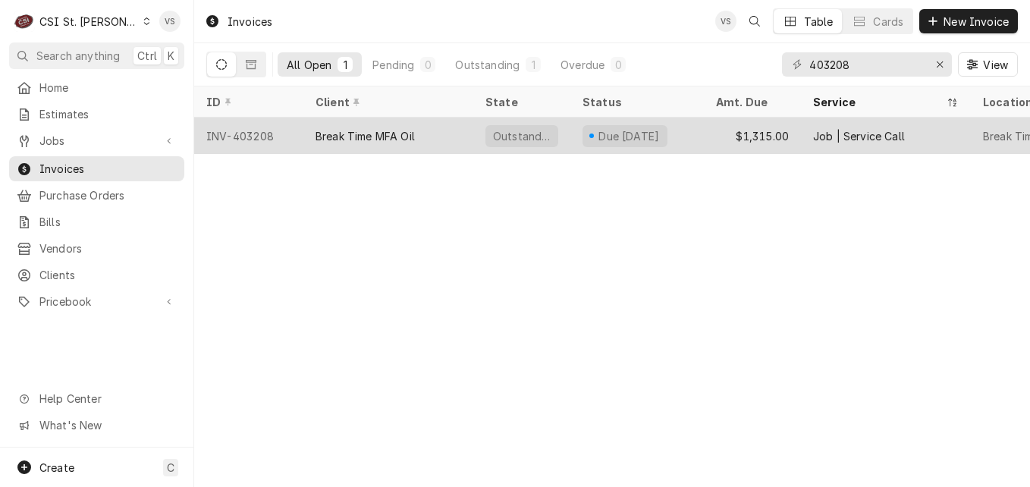
click at [378, 131] on div "Break Time MFA Oil" at bounding box center [364, 136] width 99 height 16
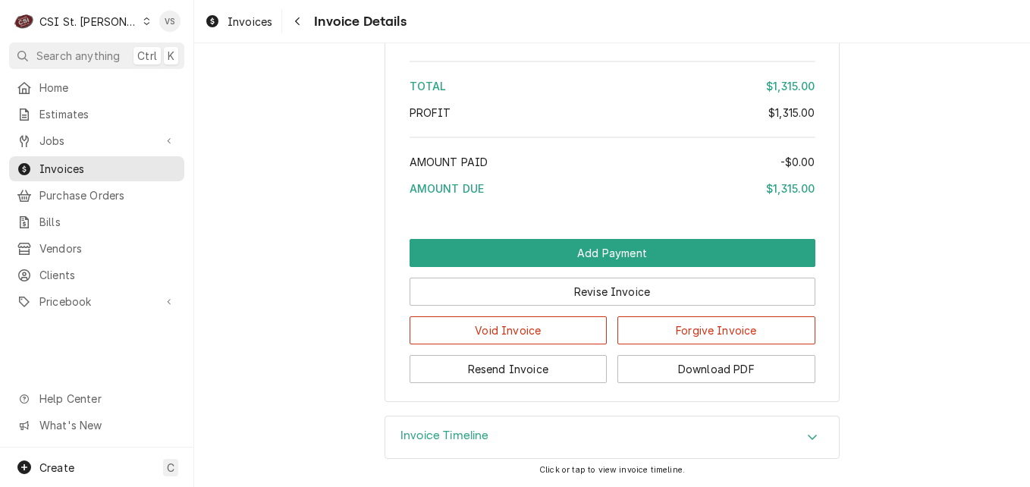
scroll to position [2731, 0]
click at [143, 24] on icon "Dynamic Content Wrapper" at bounding box center [146, 21] width 7 height 8
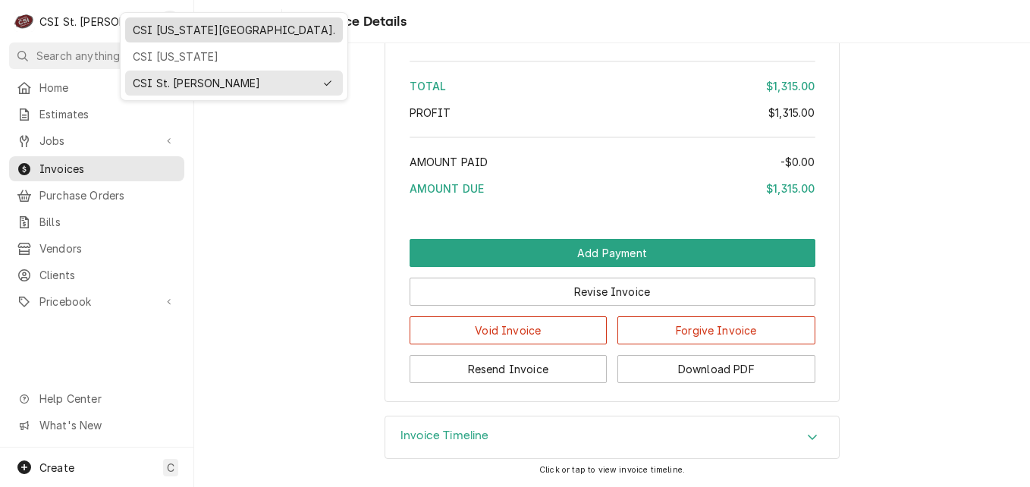
click at [167, 33] on div "CSI [US_STATE][GEOGRAPHIC_DATA]." at bounding box center [234, 30] width 202 height 16
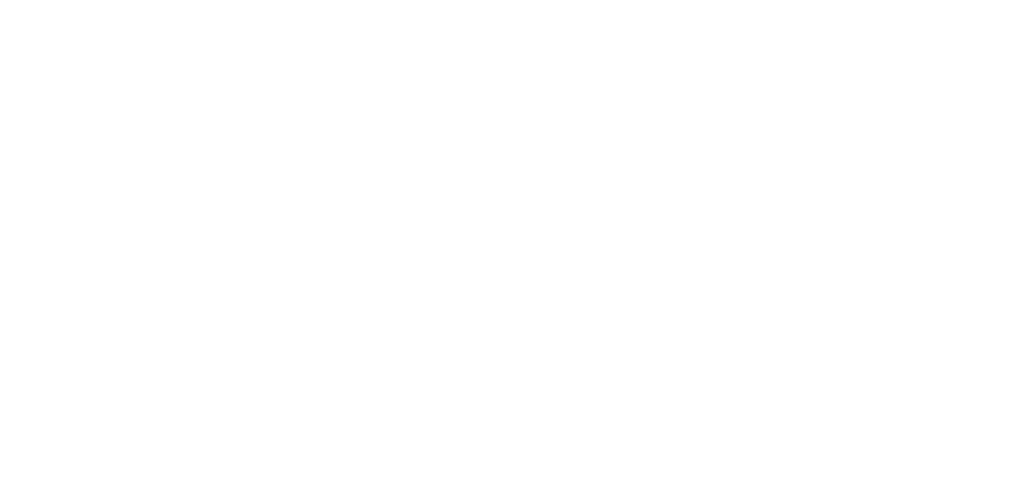
click at [111, 168] on div "Dynamic Content Wrapper" at bounding box center [515, 243] width 1030 height 487
